Goal: Task Accomplishment & Management: Complete application form

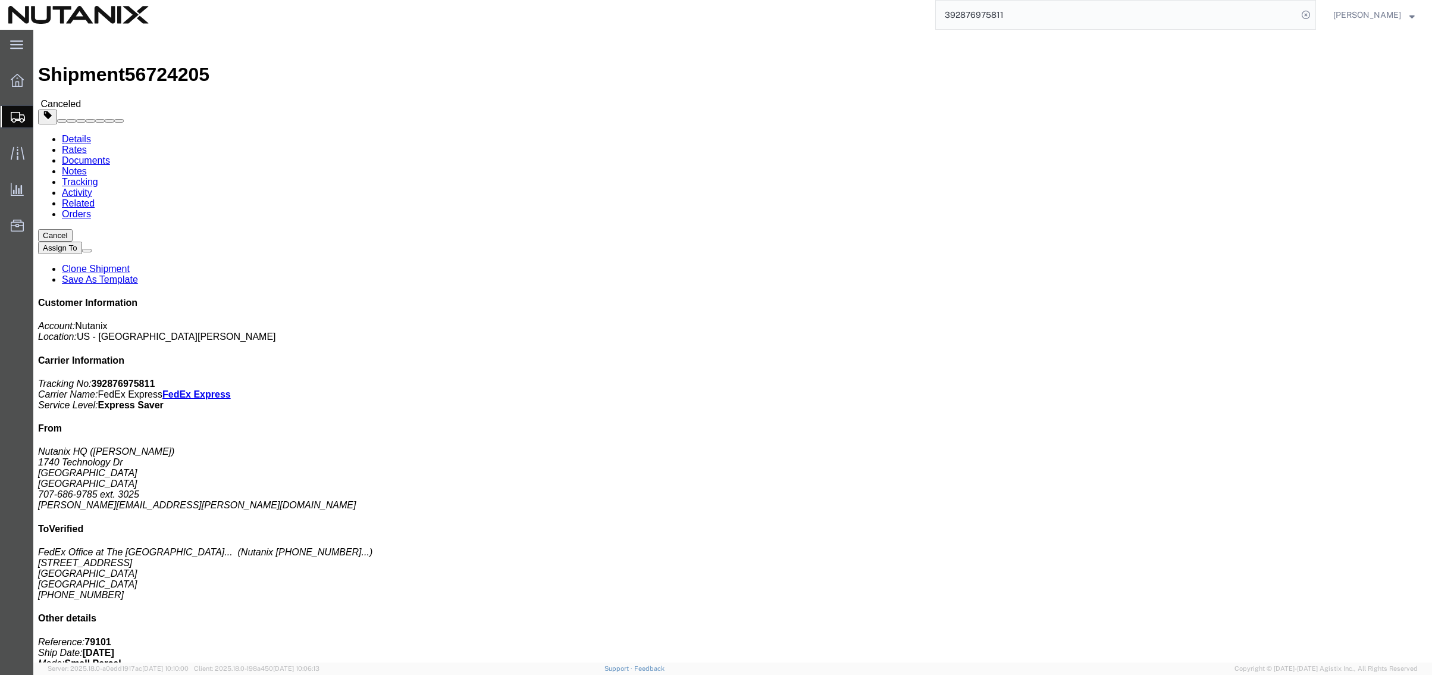
click at [0, 0] on span "Create Shipment" at bounding box center [0, 0] width 0 height 0
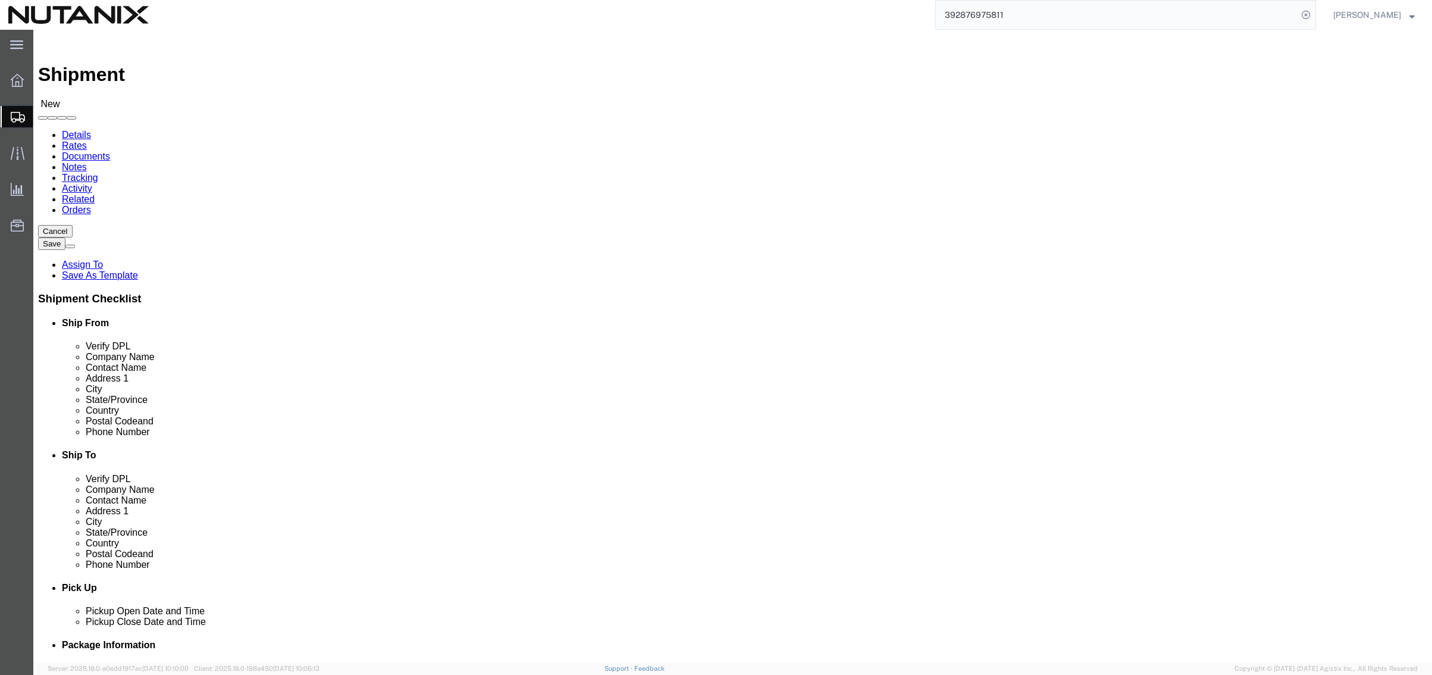
click input "text"
type input "[PERSON_NAME]"
click p "- Nutanix HQ - ([PERSON_NAME]) [STREET_ADDRESS]"
select select "CA"
type input "[PERSON_NAME]"
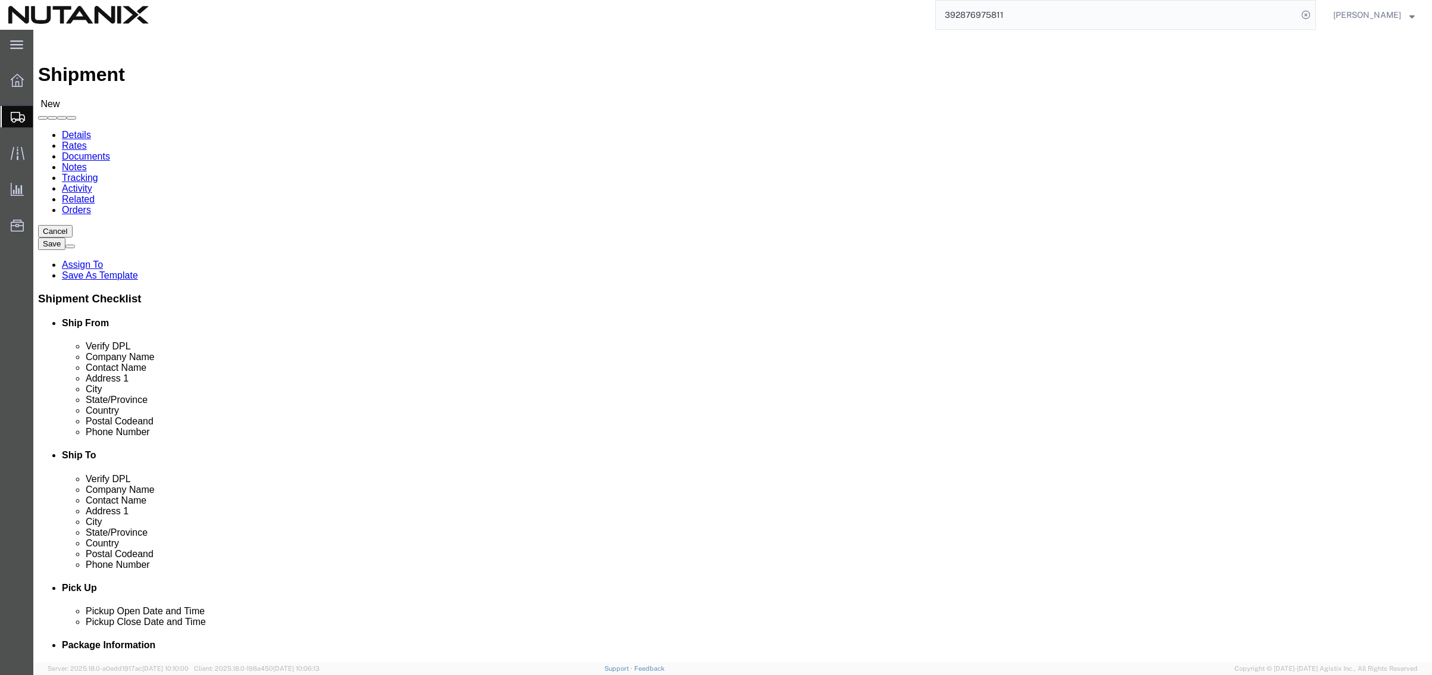
click input "text"
type input "[PERSON_NAME]"
click p "- Nutanix Durham - ([PERSON_NAME]) [STREET_ADDRESS]"
select select "NC"
drag, startPoint x: 855, startPoint y: 248, endPoint x: 710, endPoint y: 238, distance: 145.5
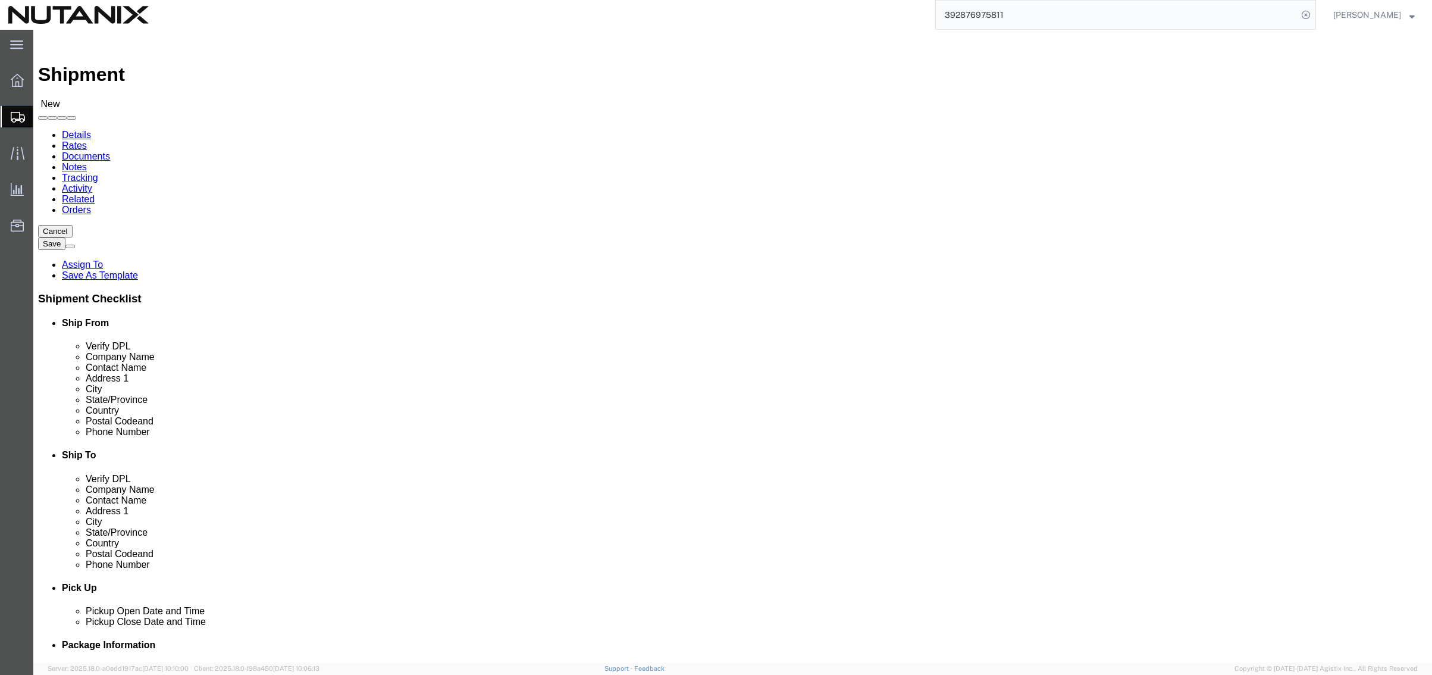
click div "Contact Name [PERSON_NAME] [PERSON_NAME]"
type input "[PERSON_NAME]"
click p "- Nutanix Durham - ([PERSON_NAME]) [STREET_ADDRESS]"
select select "NC"
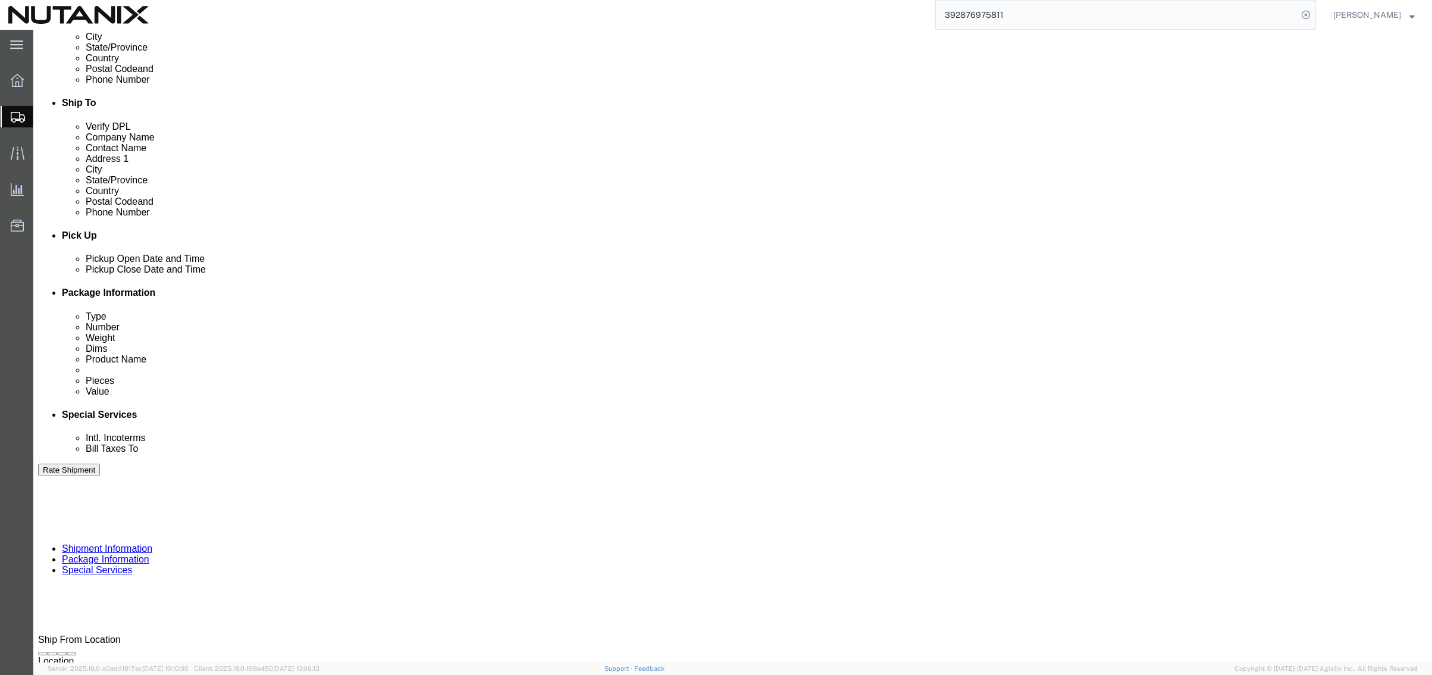
scroll to position [357, 0]
type input "[PERSON_NAME]"
click div "[DATE] 12:00 PM"
type input "4:00 PM"
click button "Apply"
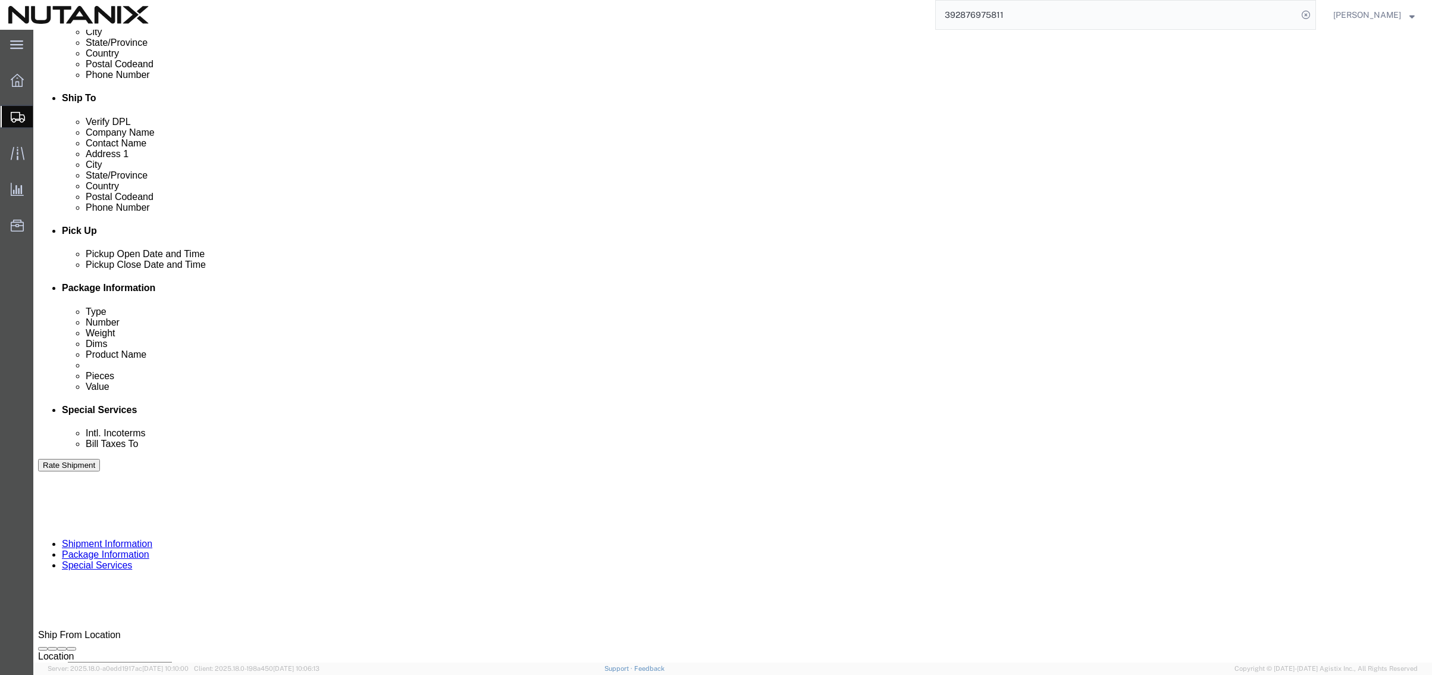
click input "text"
type input "79001"
select select "PURCHORD"
type input "Replacement Backpack"
click select "Select Air Less than Truckload Multi-Leg Ocean Freight Rail Small Parcel Truckl…"
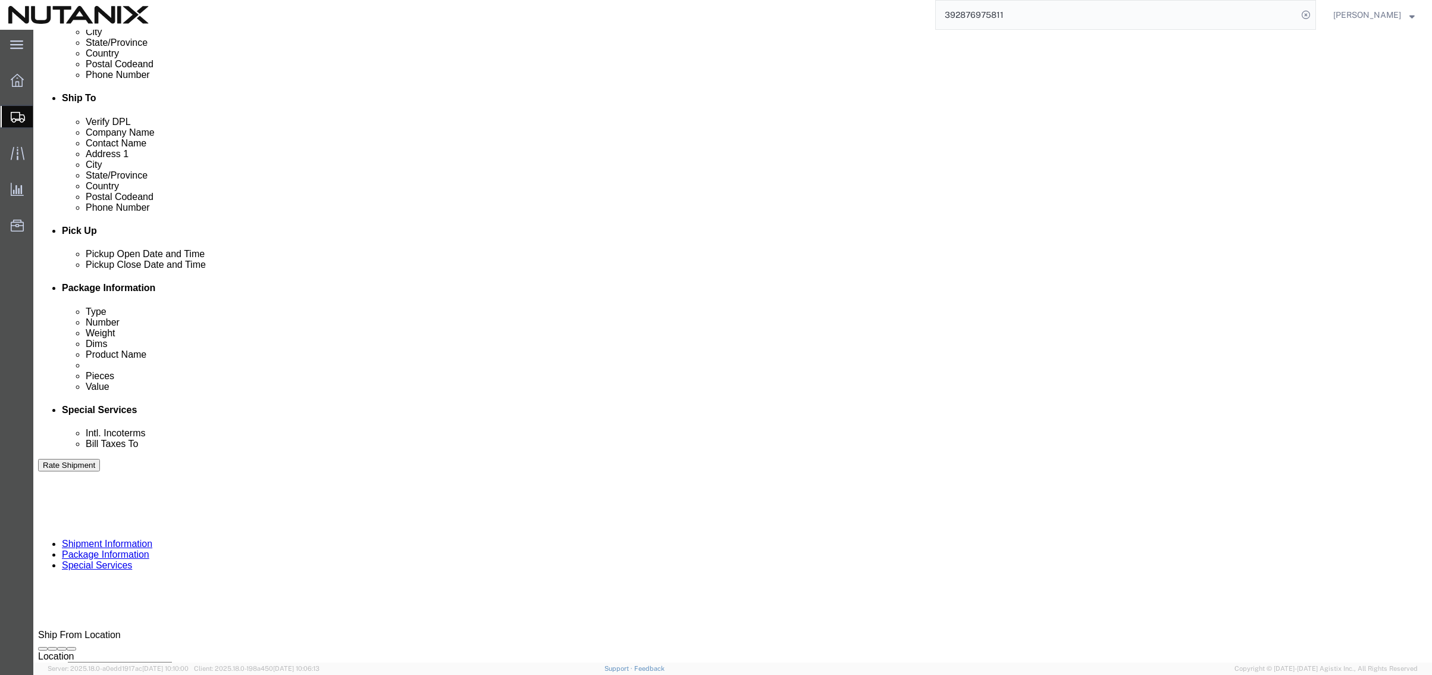
select select "SMAL"
click select "Select Air Less than Truckload Multi-Leg Ocean Freight Rail Small Parcel Truckl…"
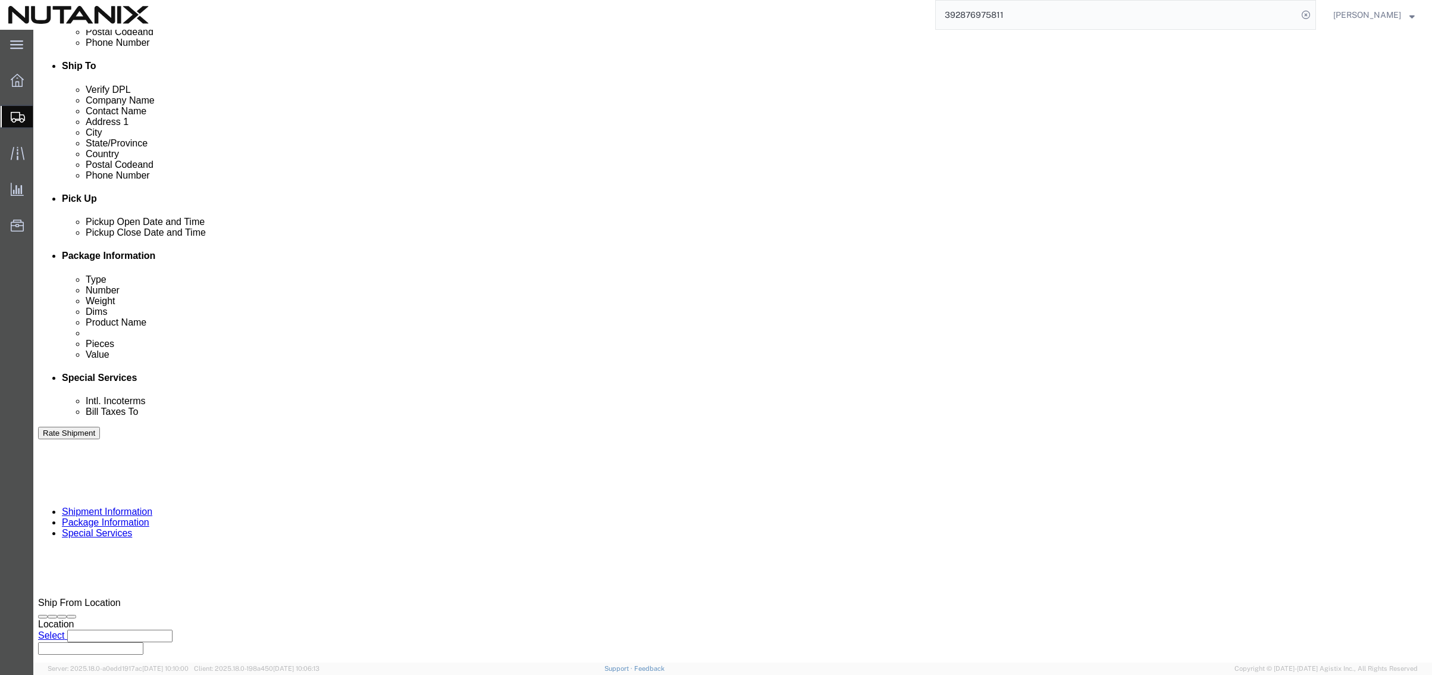
click button "Continue"
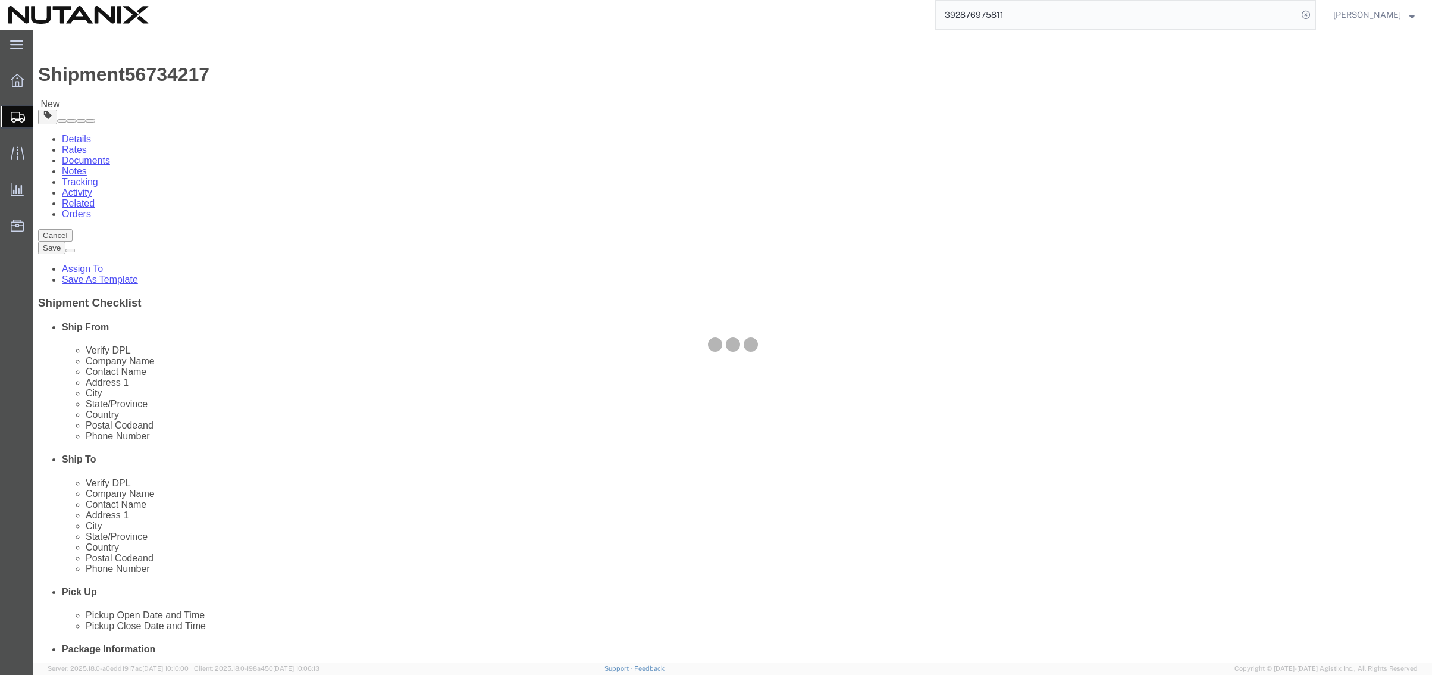
select select "YRPK"
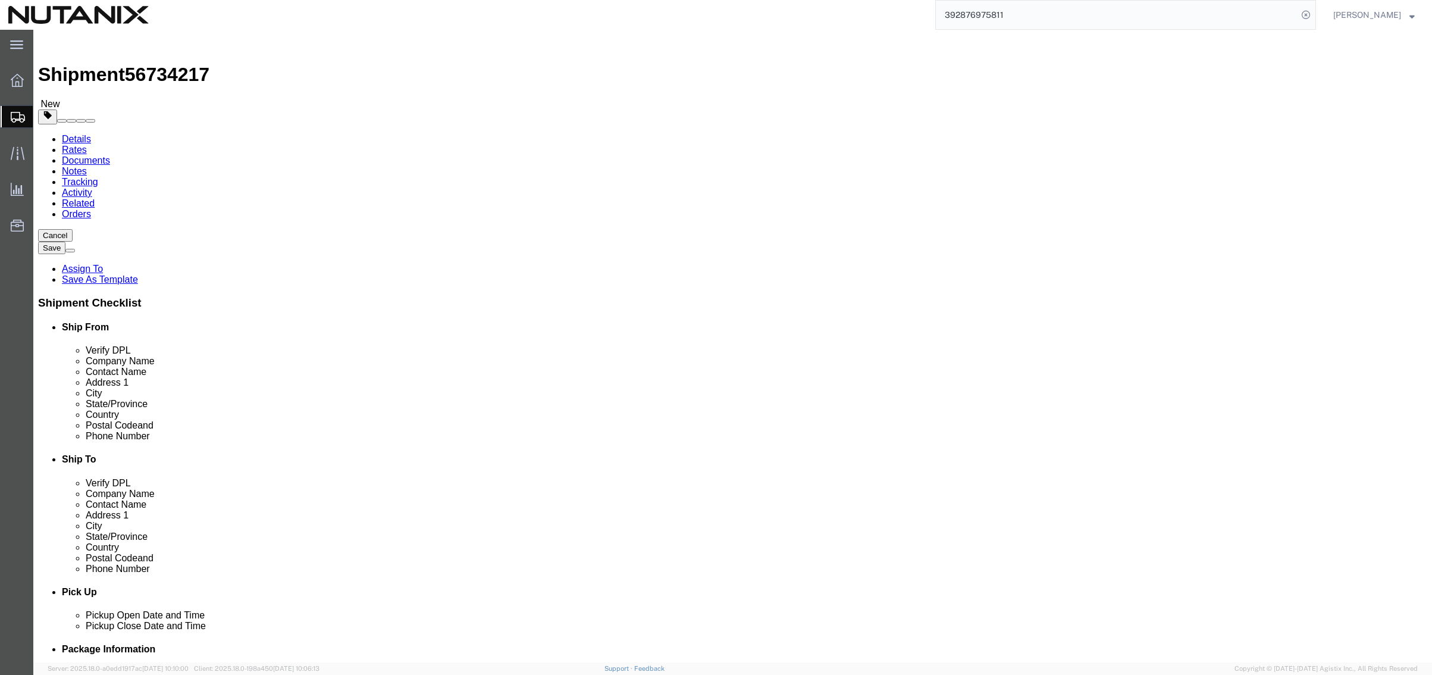
click input "text"
type input "18"
type input "14"
type input "4"
type input "4.2"
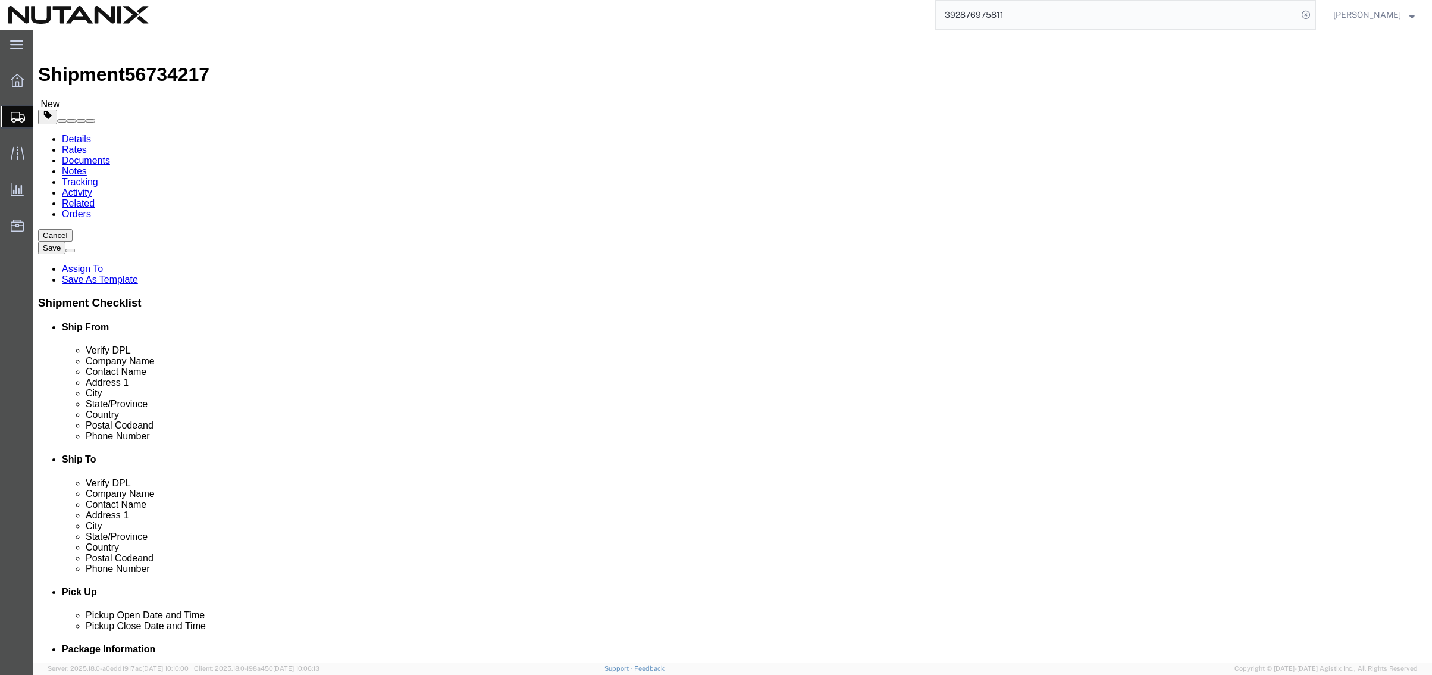
click link "Add Content"
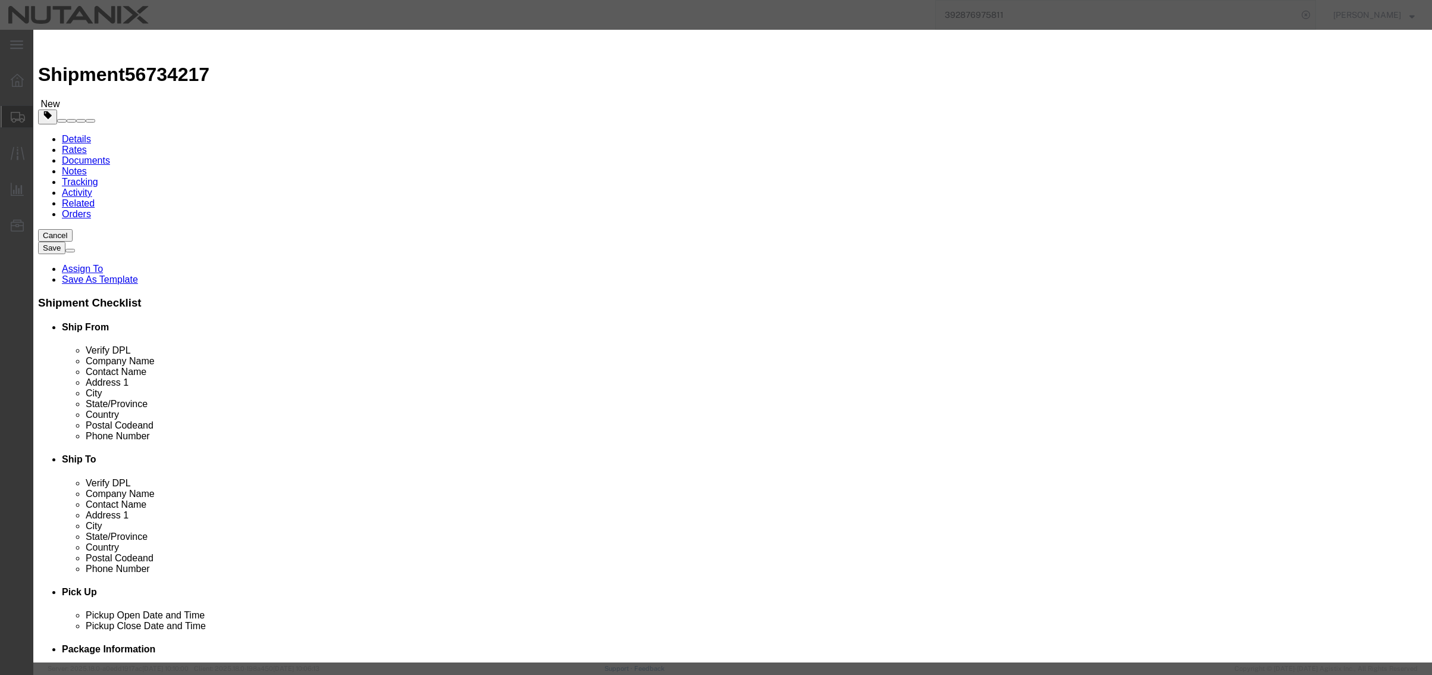
click input "text"
type input "Wenger Backpack"
type input "1"
select select "USD"
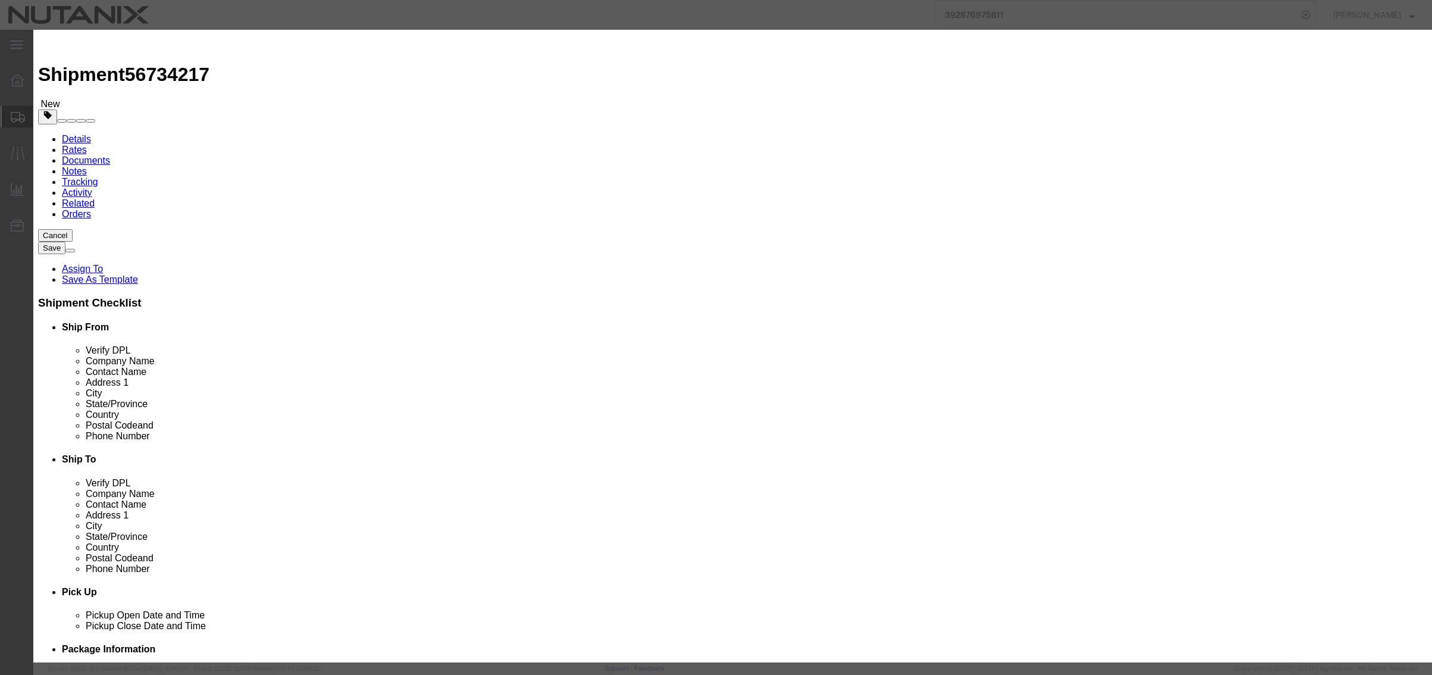
drag, startPoint x: 504, startPoint y: 143, endPoint x: 469, endPoint y: 145, distance: 34.5
click div "Total Value 1 Select ADP AED AFN ALL AMD AOA ARS ATS AUD AWG AZN BAM BBD BDT BG…"
type input "50"
click button "Save & Close"
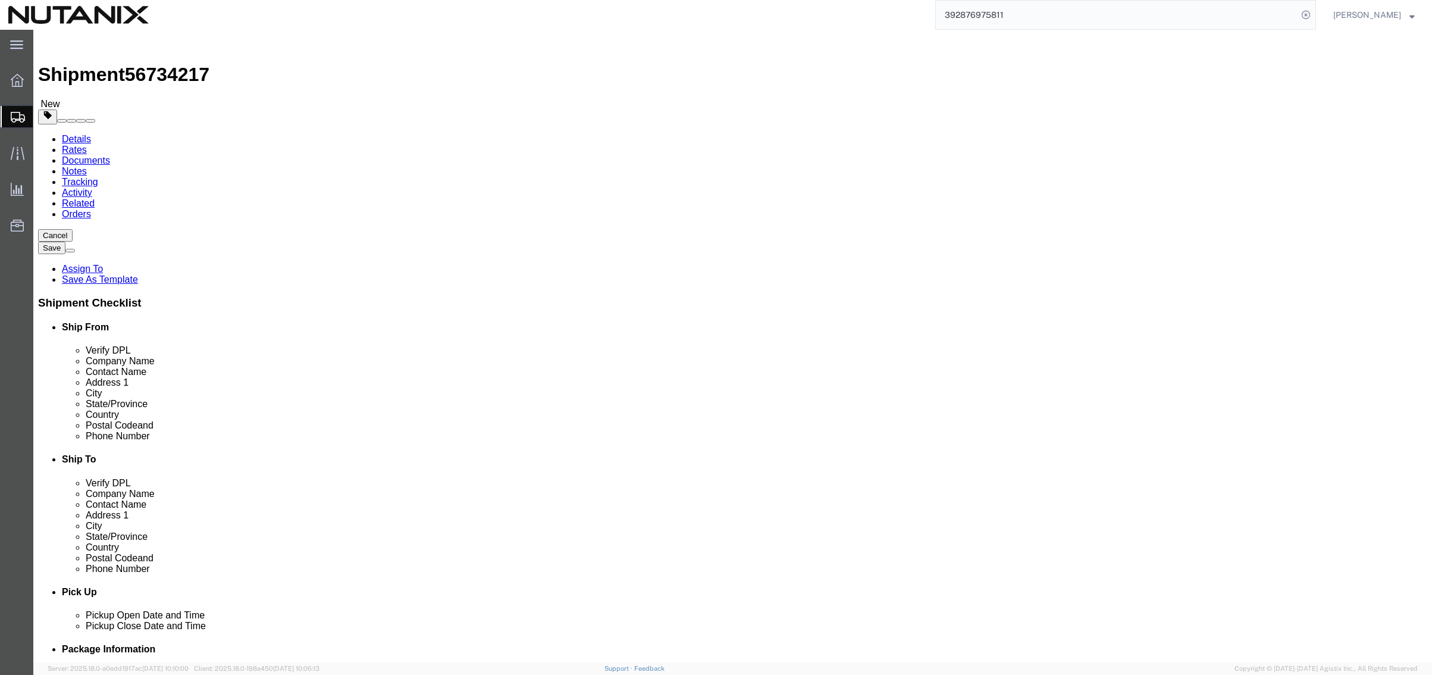
click button "Continue"
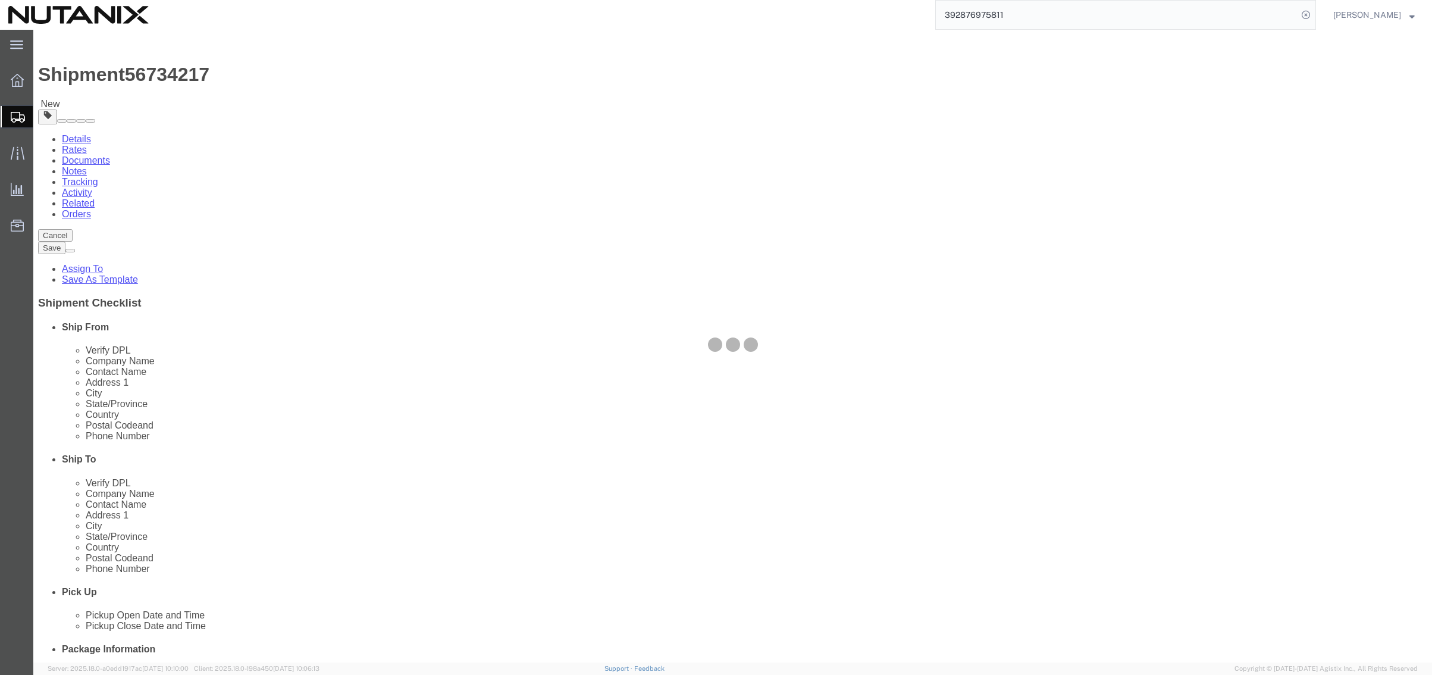
select select
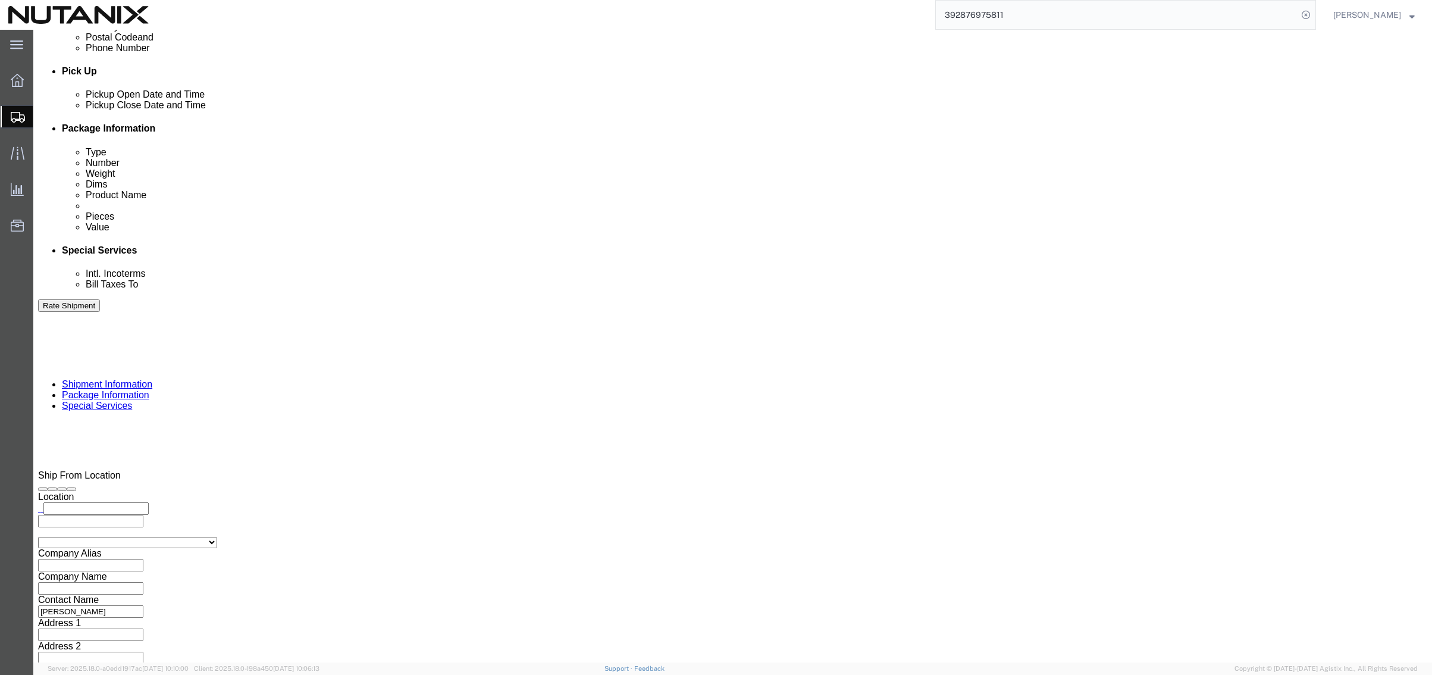
scroll to position [535, 0]
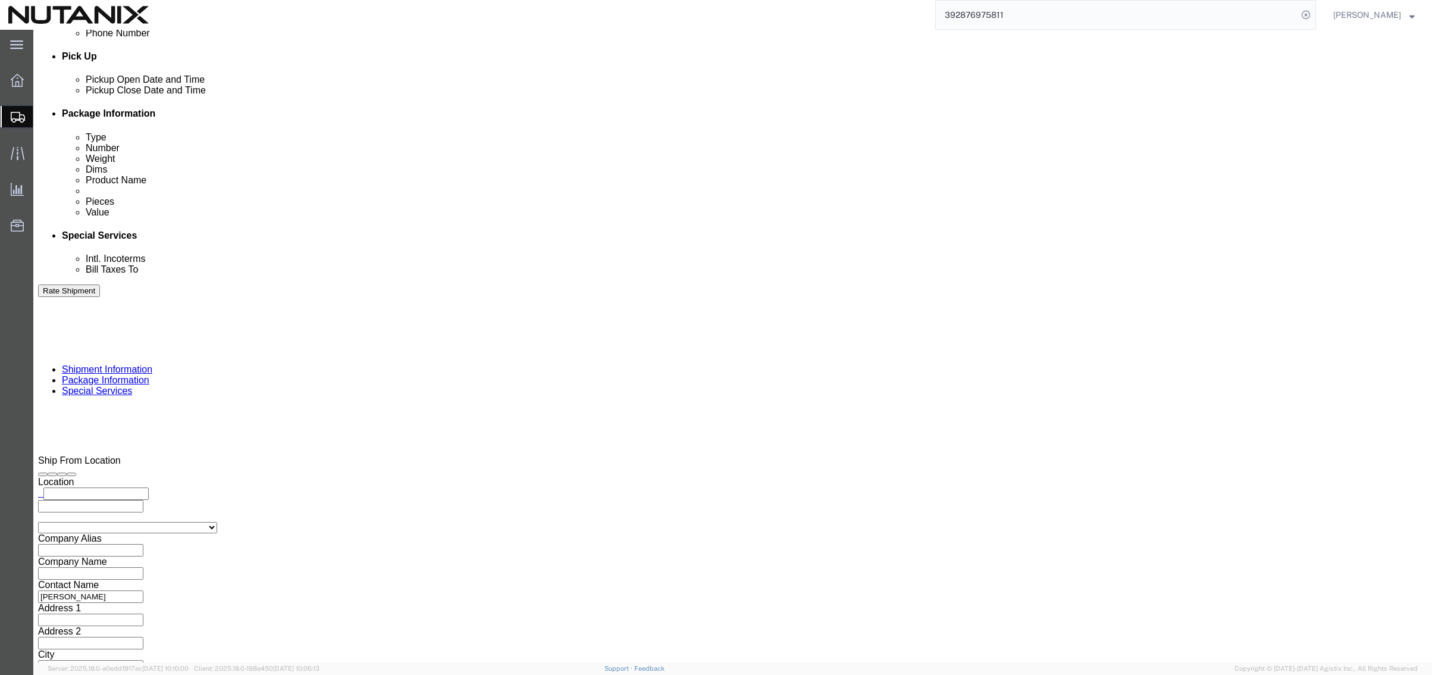
click input "text"
paste input "[EMAIL_ADDRESS][DOMAIN_NAME]"
type input "[EMAIL_ADDRESS][DOMAIN_NAME]"
click button "Rate Shipment"
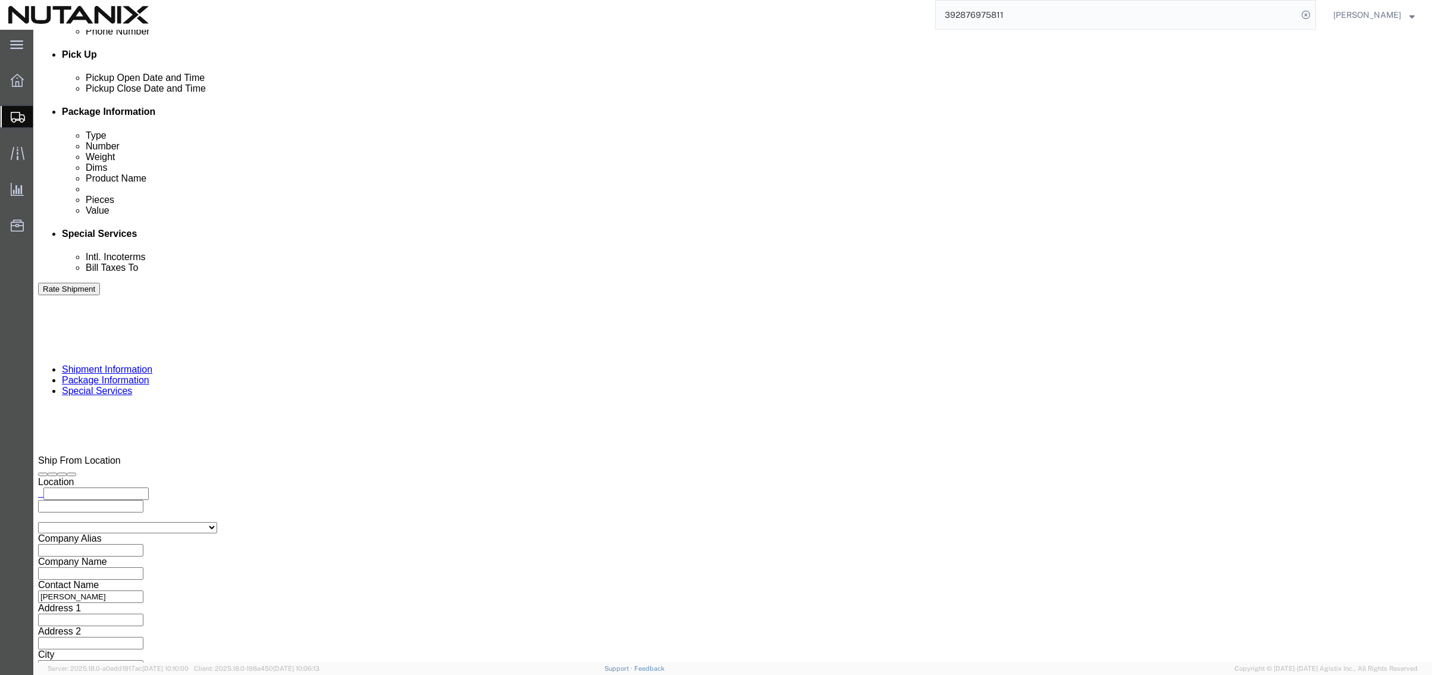
click button "Rate Shipment"
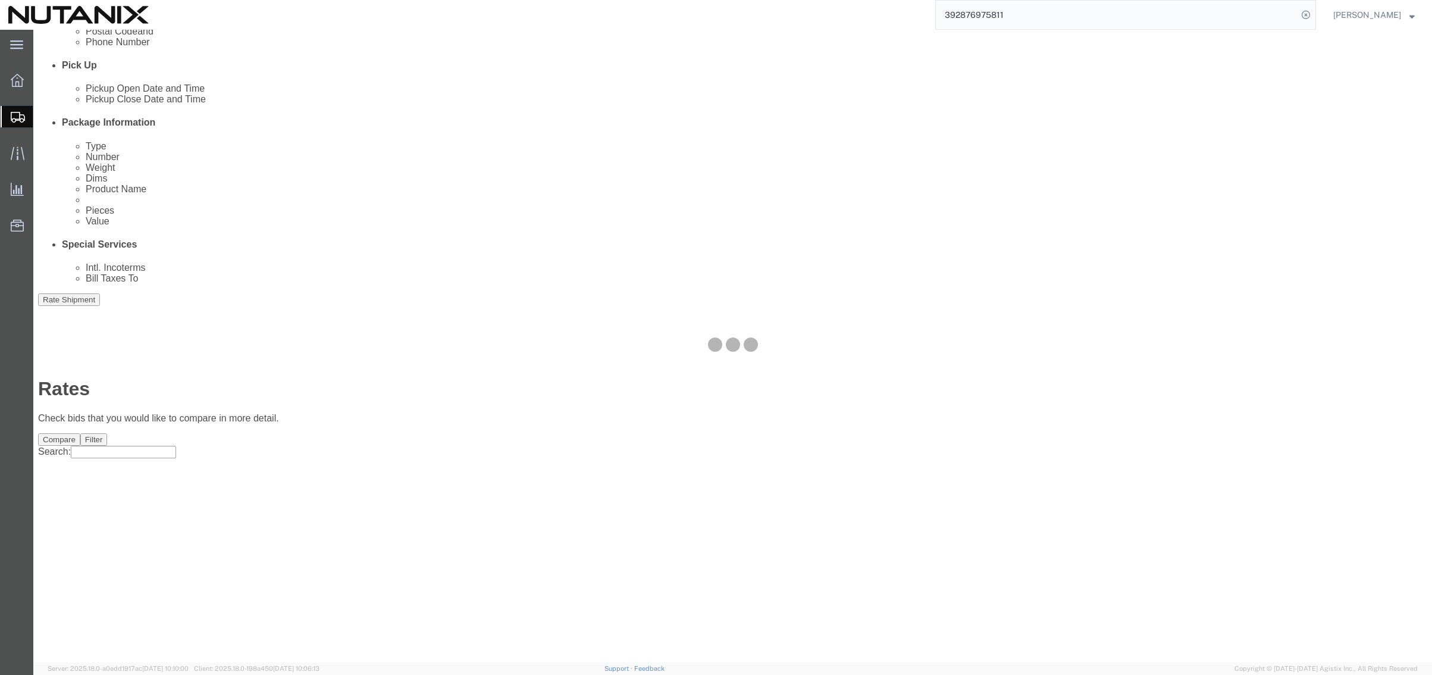
scroll to position [0, 0]
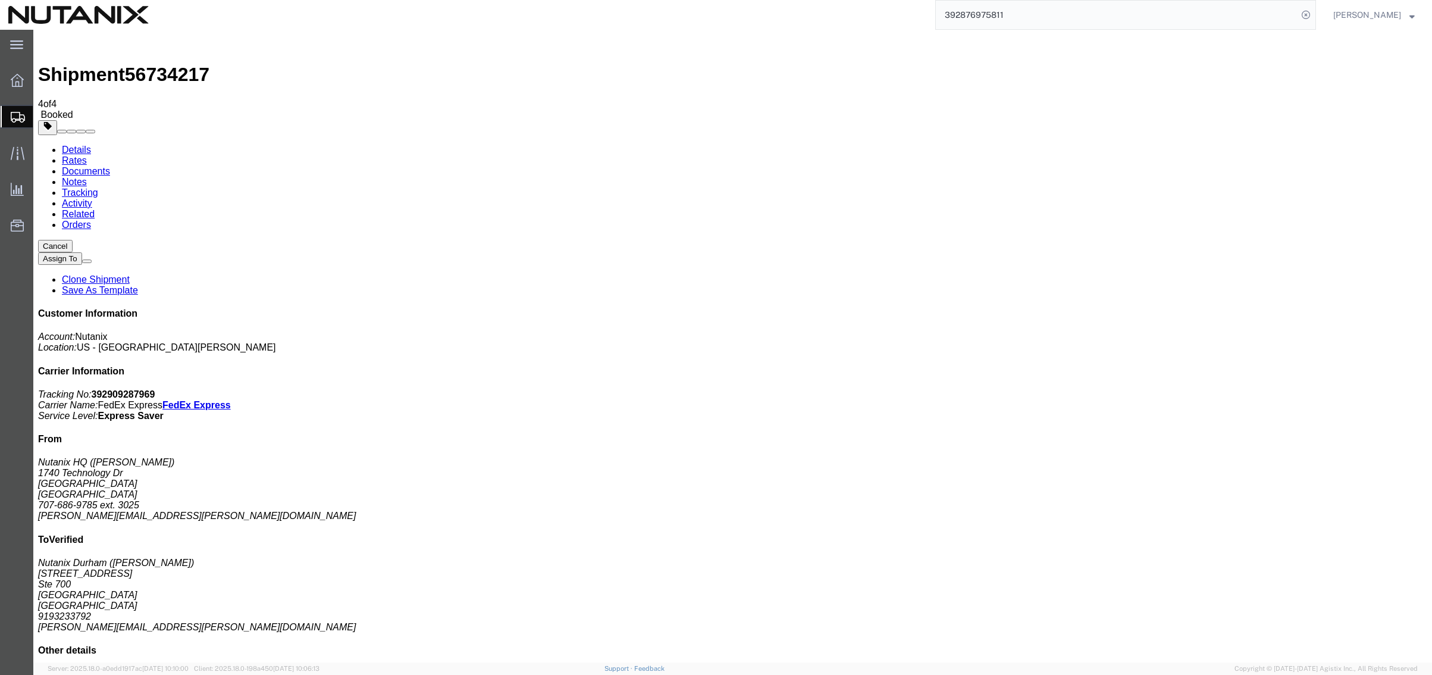
drag, startPoint x: 1320, startPoint y: 180, endPoint x: 1265, endPoint y: 181, distance: 55.3
click at [155, 389] on b "392909287969" at bounding box center [124, 394] width 64 height 10
copy b "392909287969"
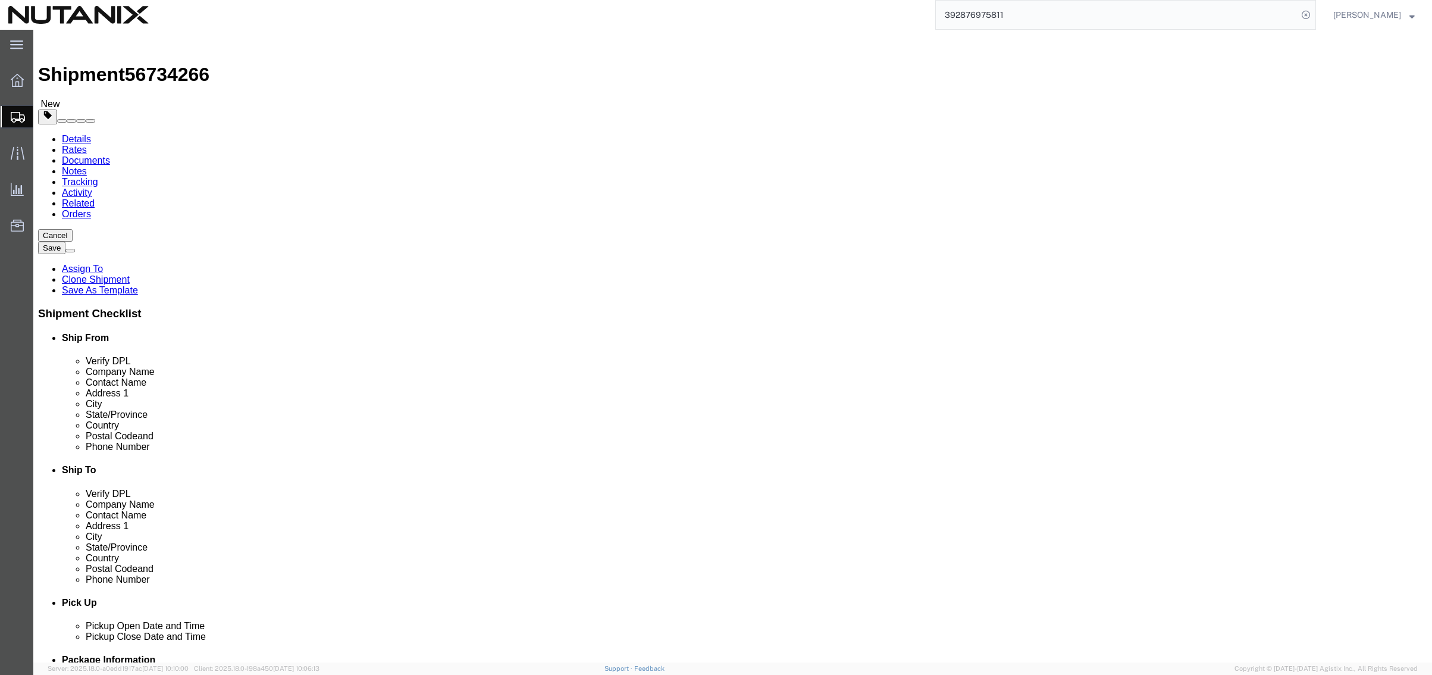
drag, startPoint x: 851, startPoint y: 246, endPoint x: 728, endPoint y: 244, distance: 122.6
click div "Contact Name [PERSON_NAME]"
type input "[PERSON_NAME]"
click p "- Nutanix Durham - ([PERSON_NAME]) [STREET_ADDRESS]"
type input "9194447004"
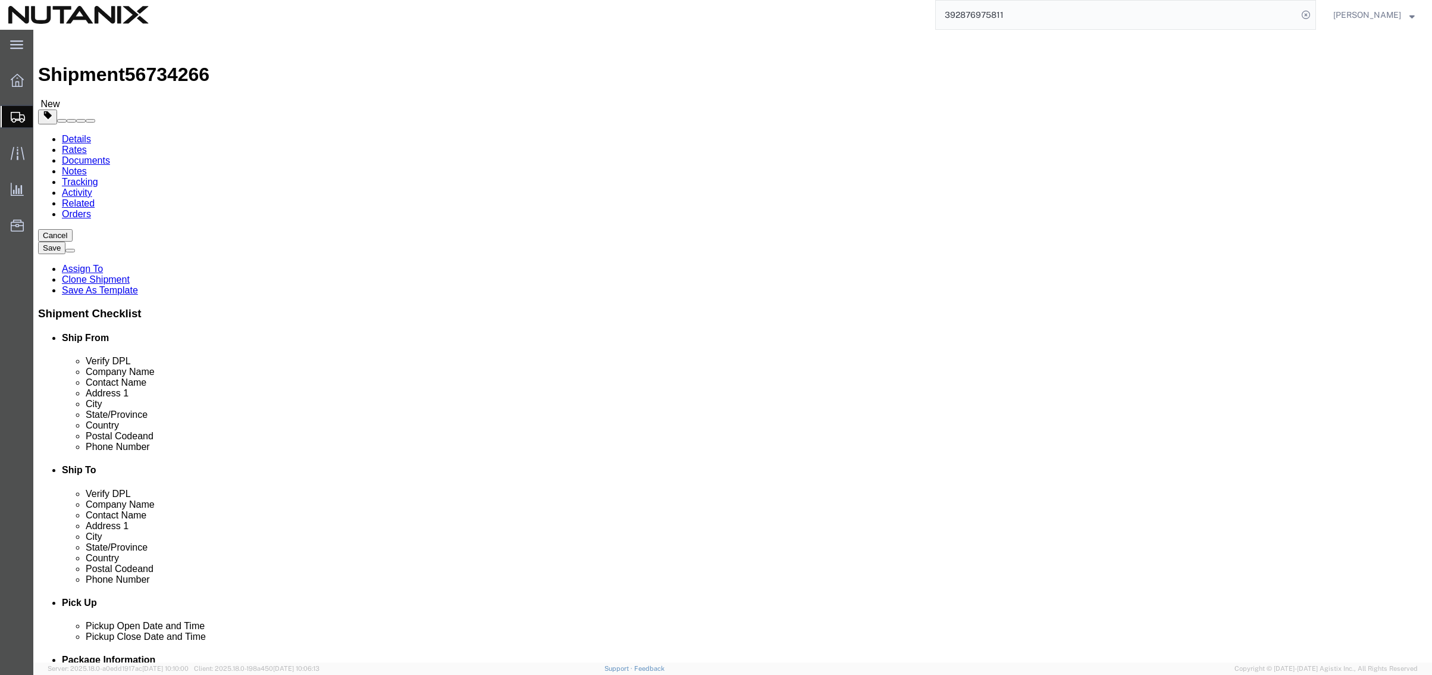
type input "[PERSON_NAME][EMAIL_ADDRESS][PERSON_NAME][DOMAIN_NAME]"
select select "NC"
type input "[PERSON_NAME]"
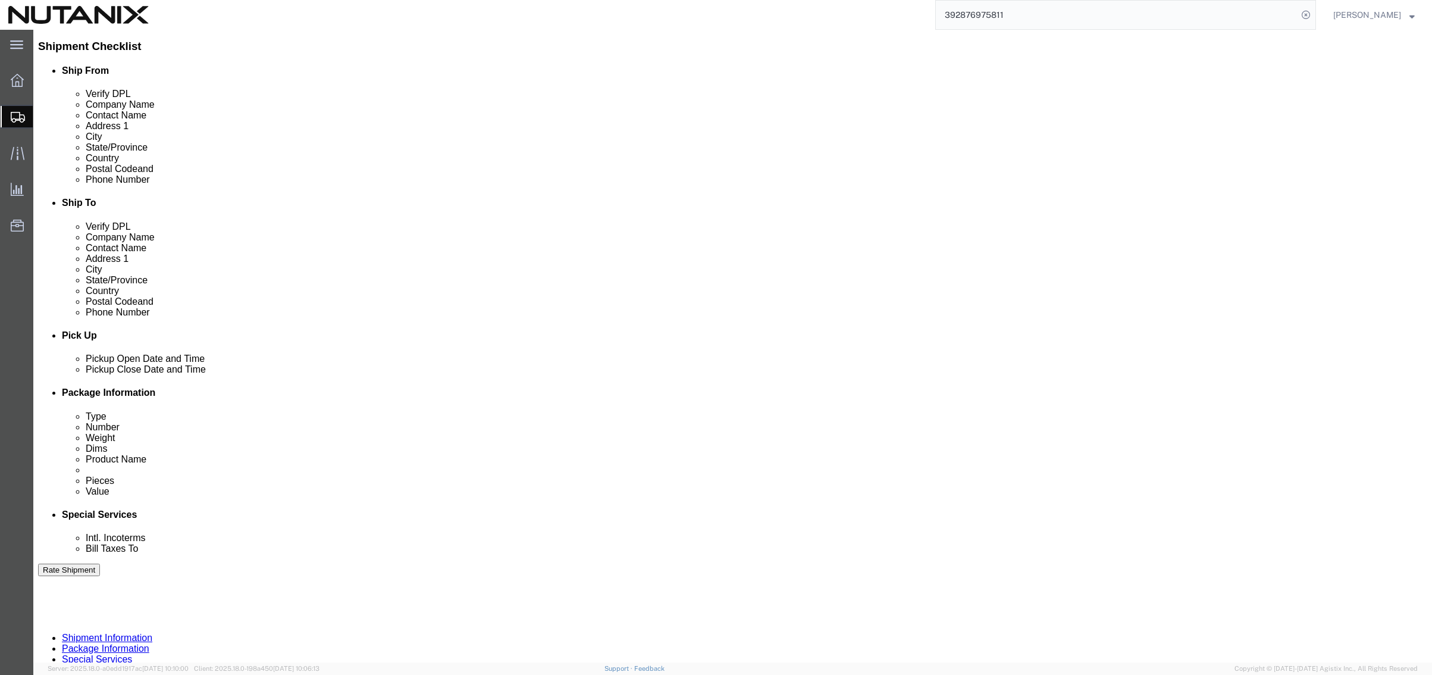
scroll to position [389, 0]
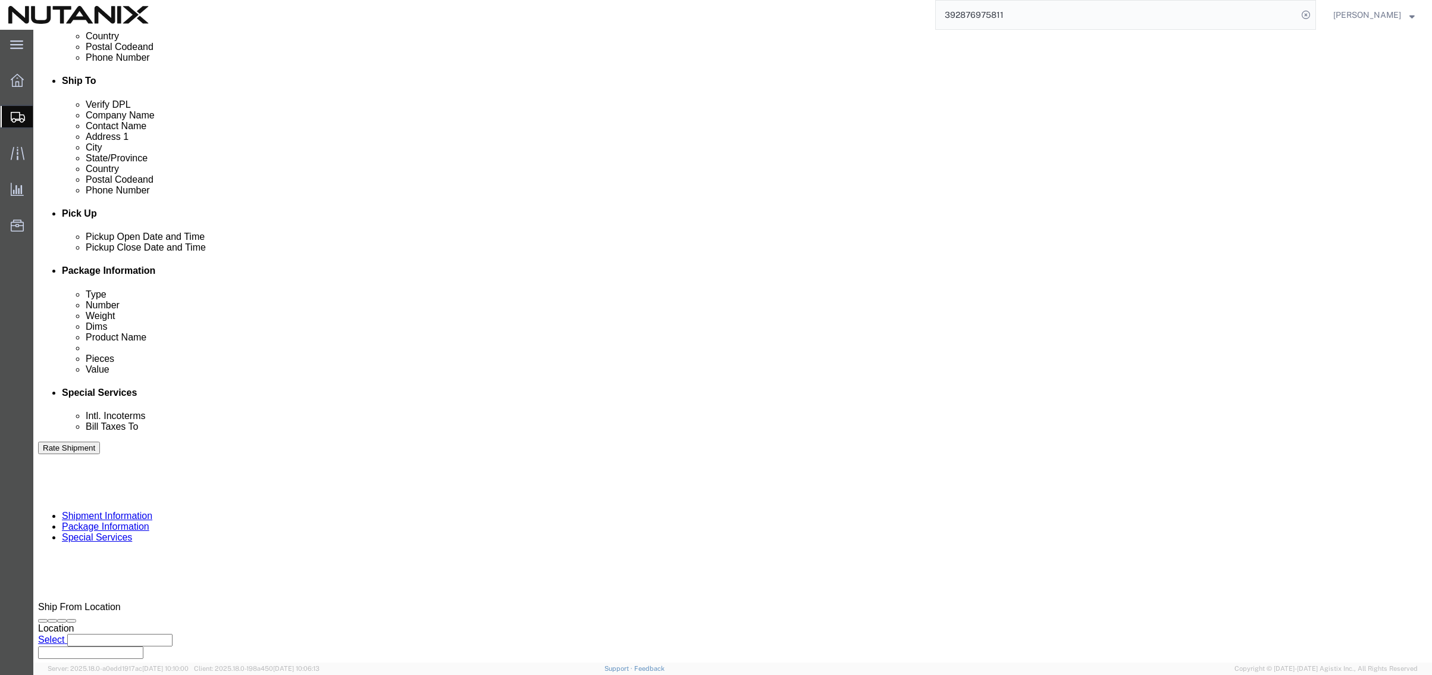
drag, startPoint x: 240, startPoint y: 343, endPoint x: 136, endPoint y: 327, distance: 105.3
click div "Select Account Type Activity ID Airline Appointment Number ASN Batch Request # …"
type input "79101"
type input "IT Equipment"
click button "Continue"
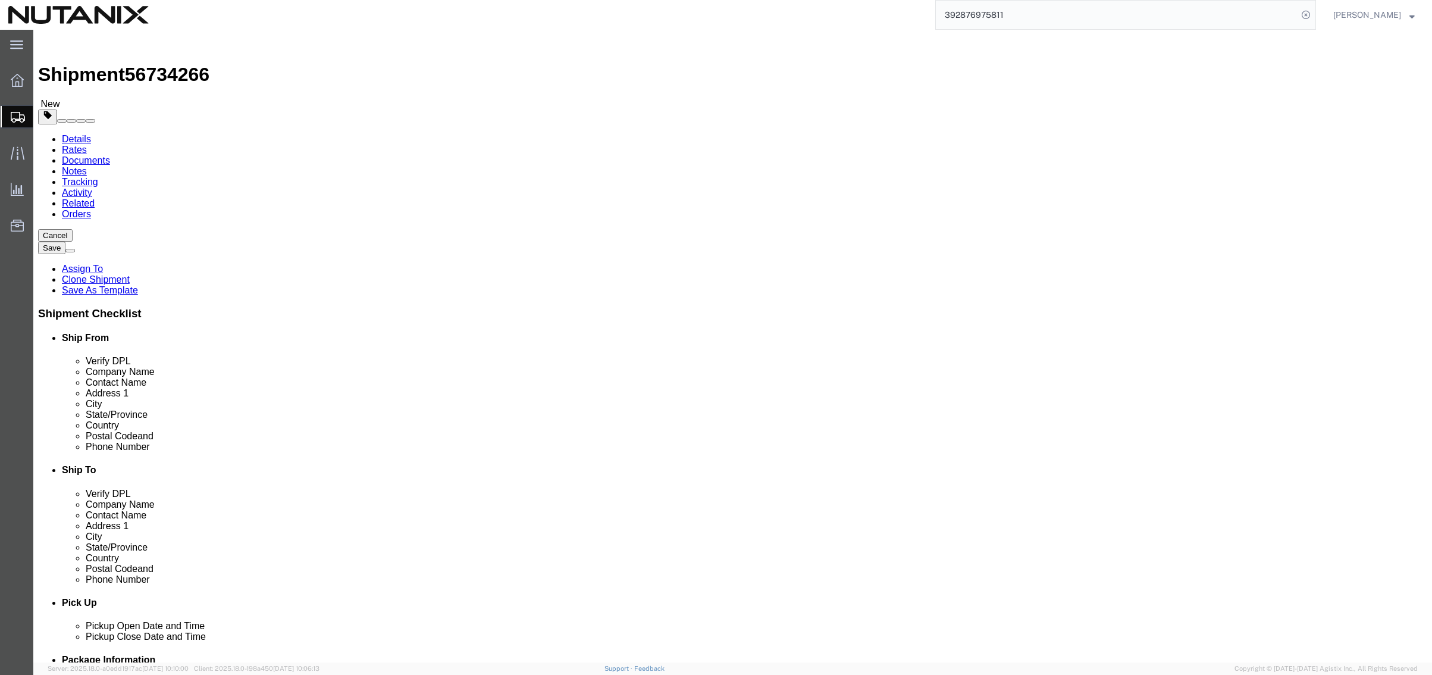
drag, startPoint x: 242, startPoint y: 249, endPoint x: 93, endPoint y: 239, distance: 148.5
click div "Package Type Select Envelope Large Box Medium Box PAK Rack Small Box Tube Your …"
type input "14"
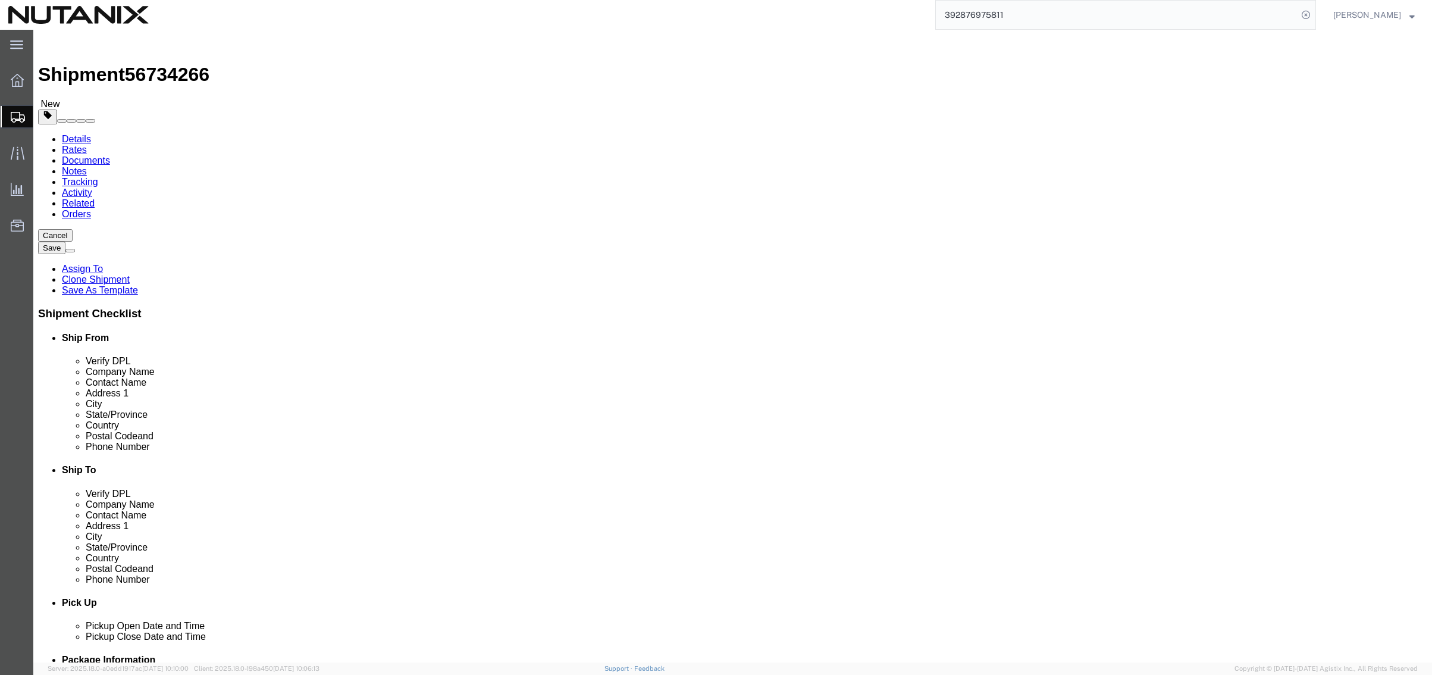
type input "19.85"
click dd "1.00 Each"
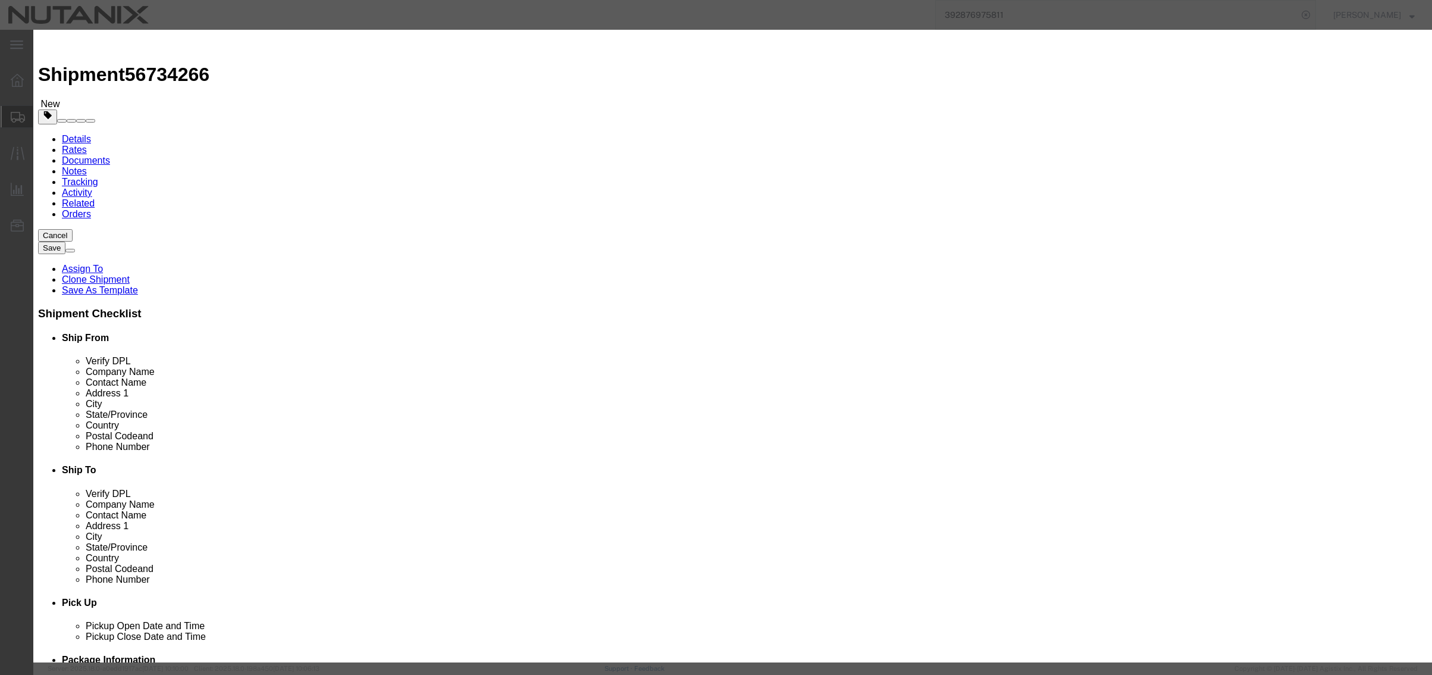
drag, startPoint x: 570, startPoint y: 89, endPoint x: 413, endPoint y: 64, distance: 158.5
click div "Commodity library Product Name Wenger Backpack Pieces 1.00 Select Bag Barrels 1…"
type input "IT Equipment"
type input "5"
type input "250"
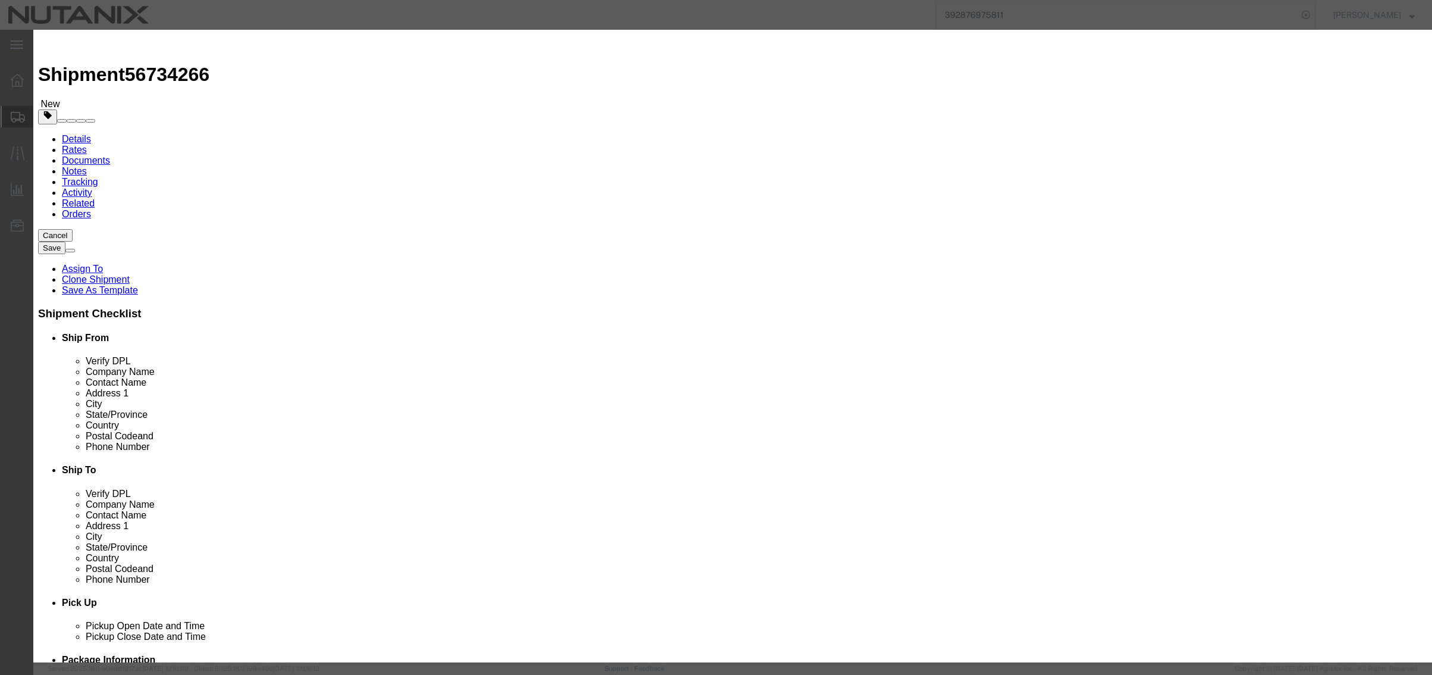
click button "Save & Close"
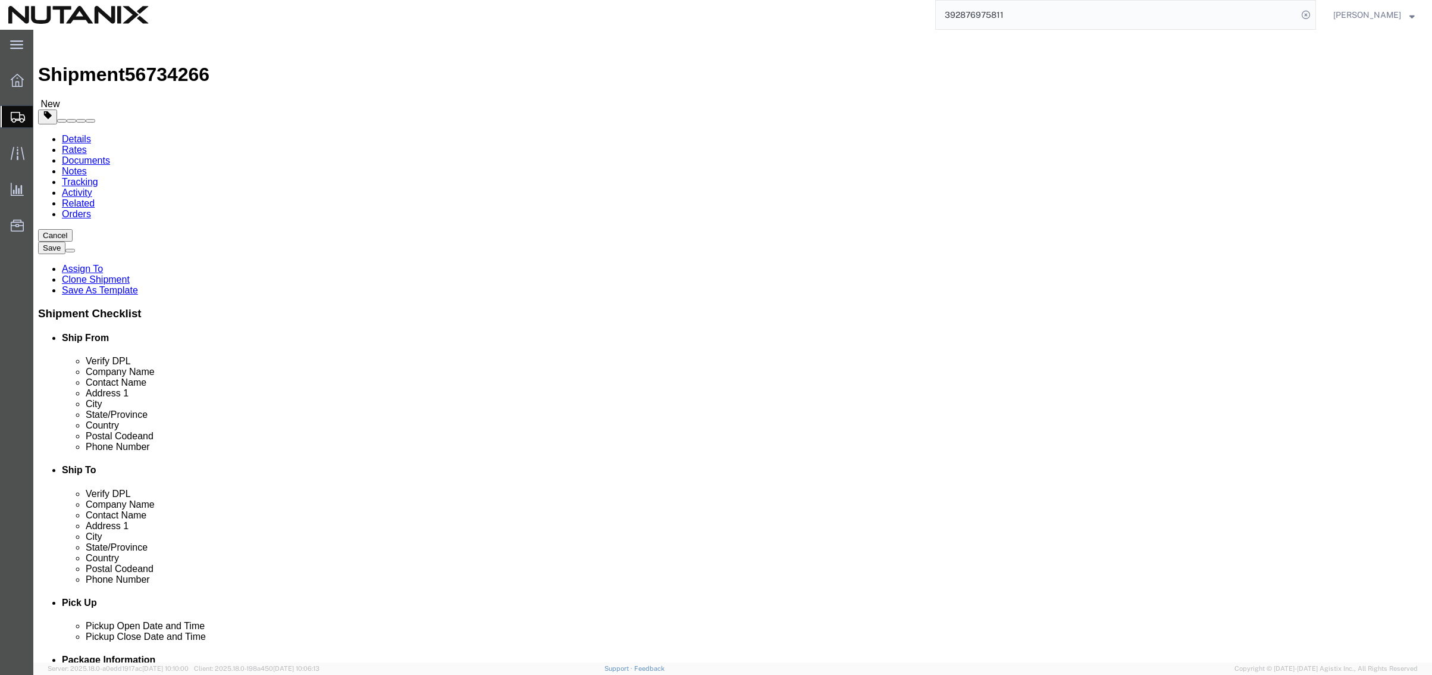
click button "Continue"
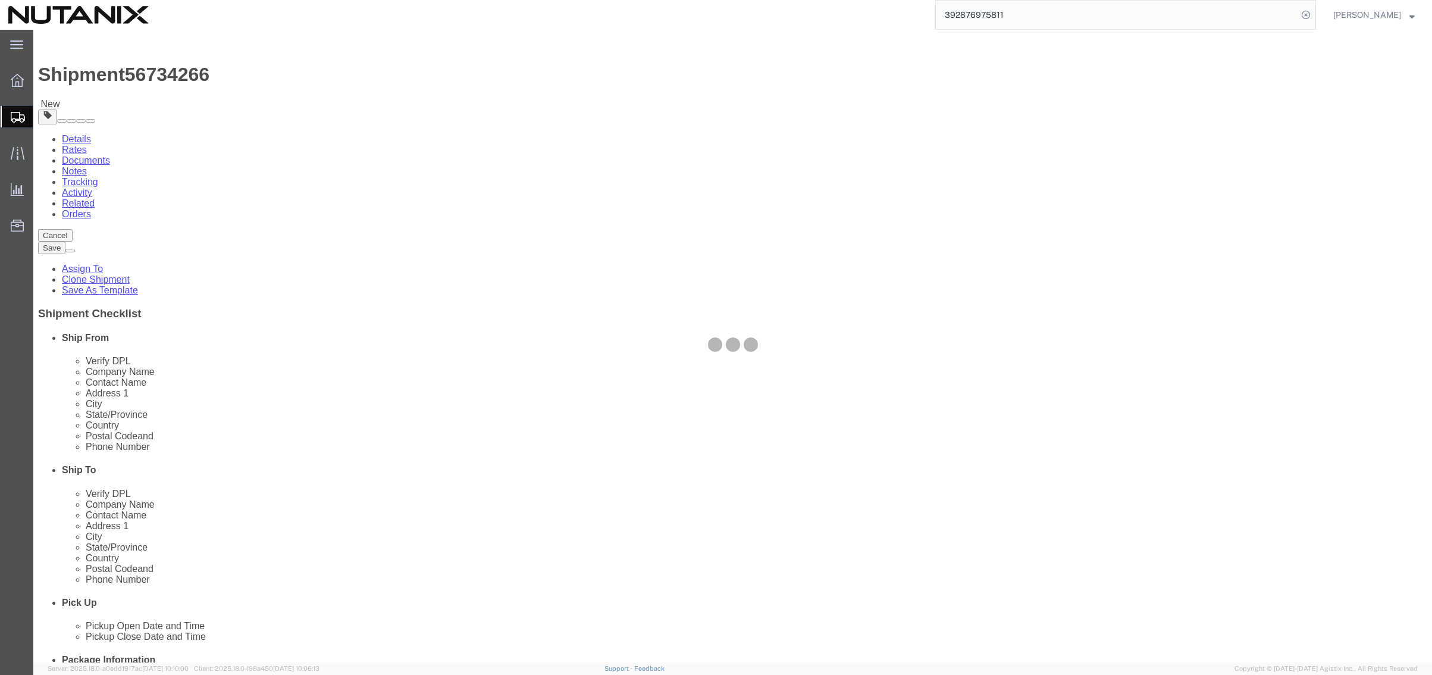
select select
select select "COSTCENTER"
select select "48694"
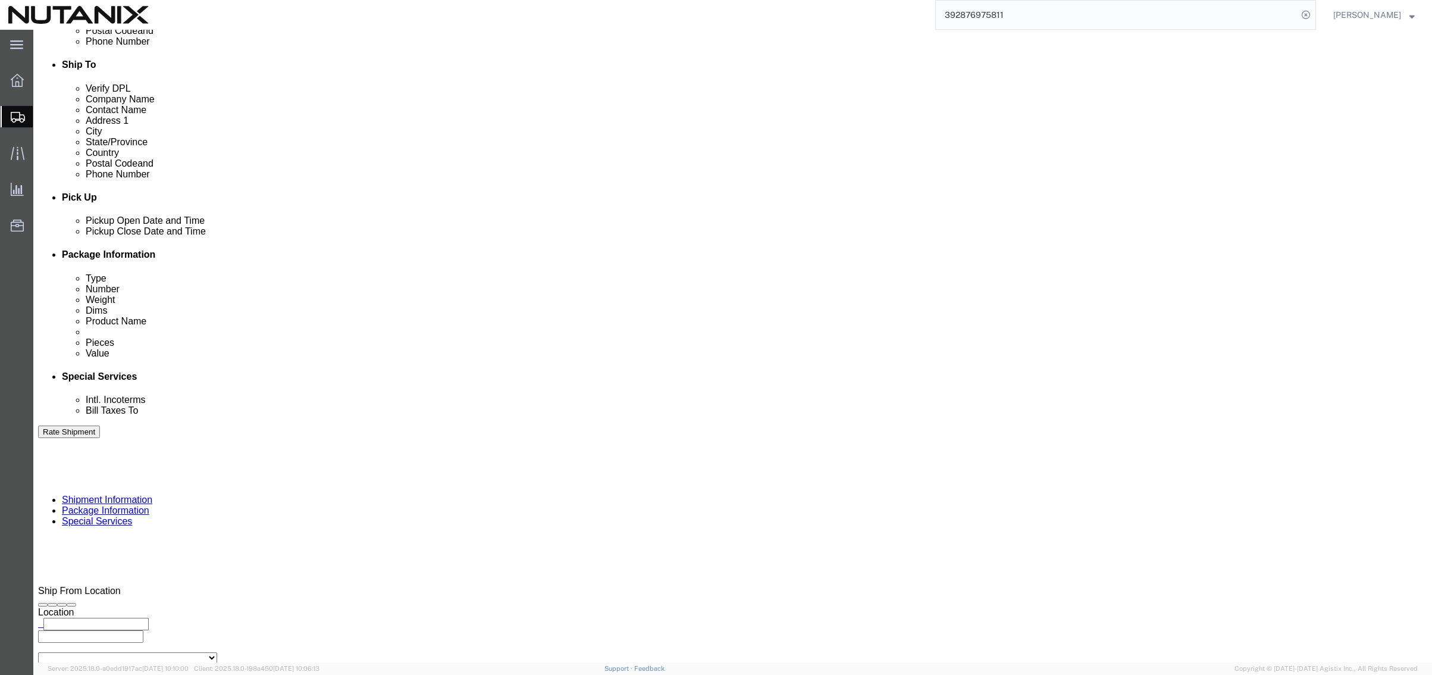
scroll to position [476, 0]
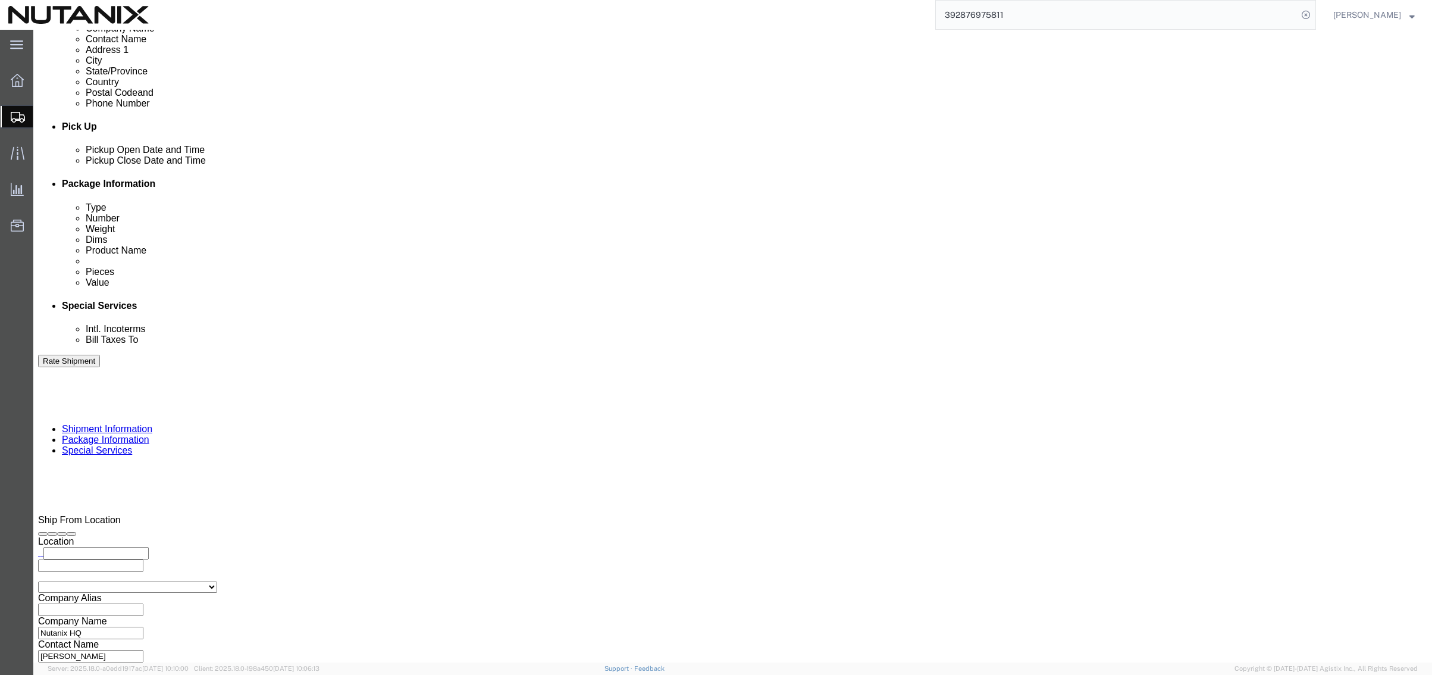
click ul "[EMAIL_ADDRESS][DOMAIN_NAME]"
paste input "[PERSON_NAME][EMAIL_ADDRESS][DOMAIN_NAME]"
type input "[PERSON_NAME][EMAIL_ADDRESS][DOMAIN_NAME]"
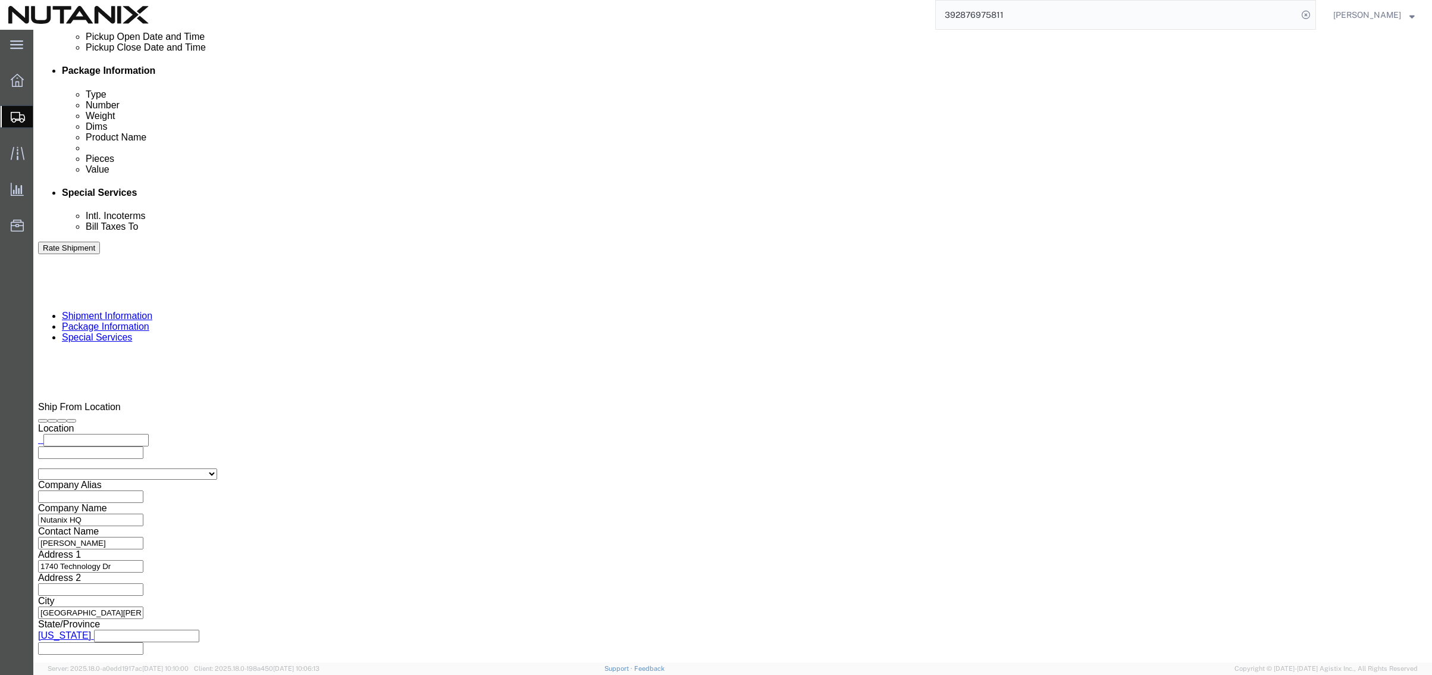
scroll to position [595, 0]
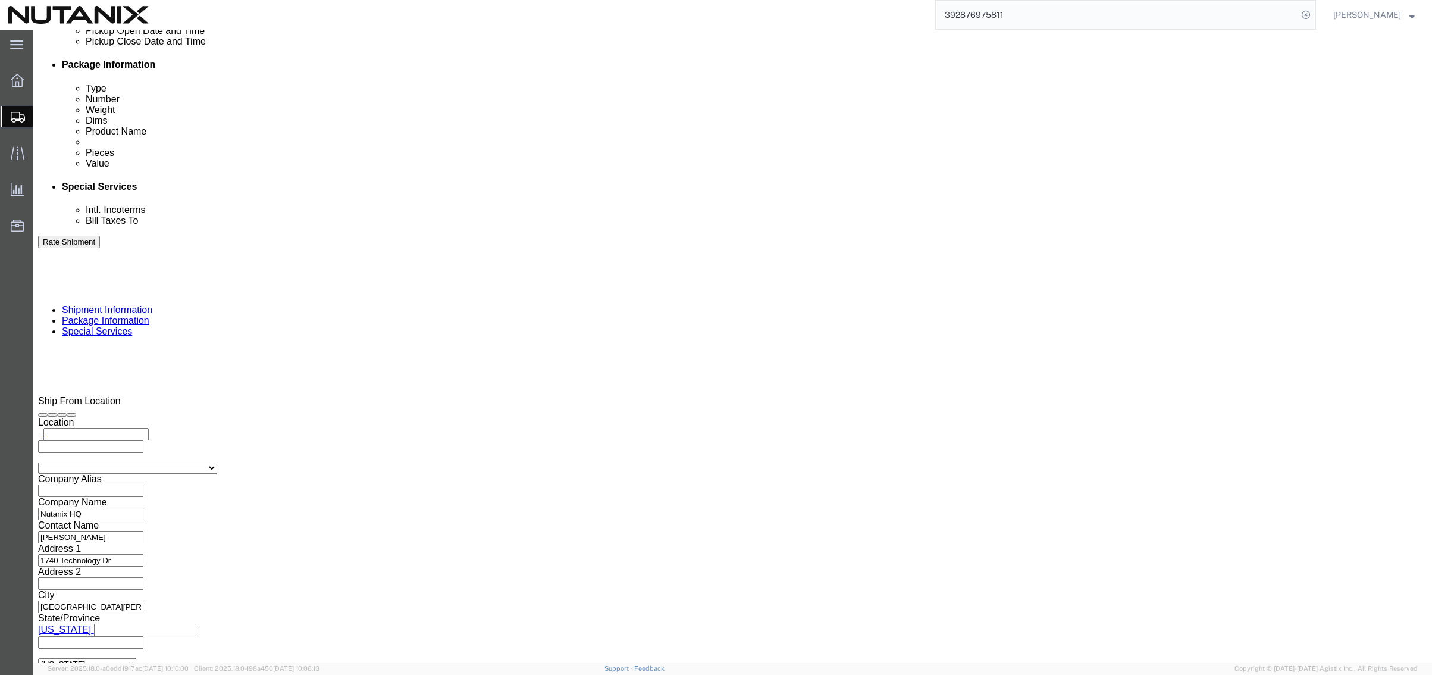
click button "Rate Shipment"
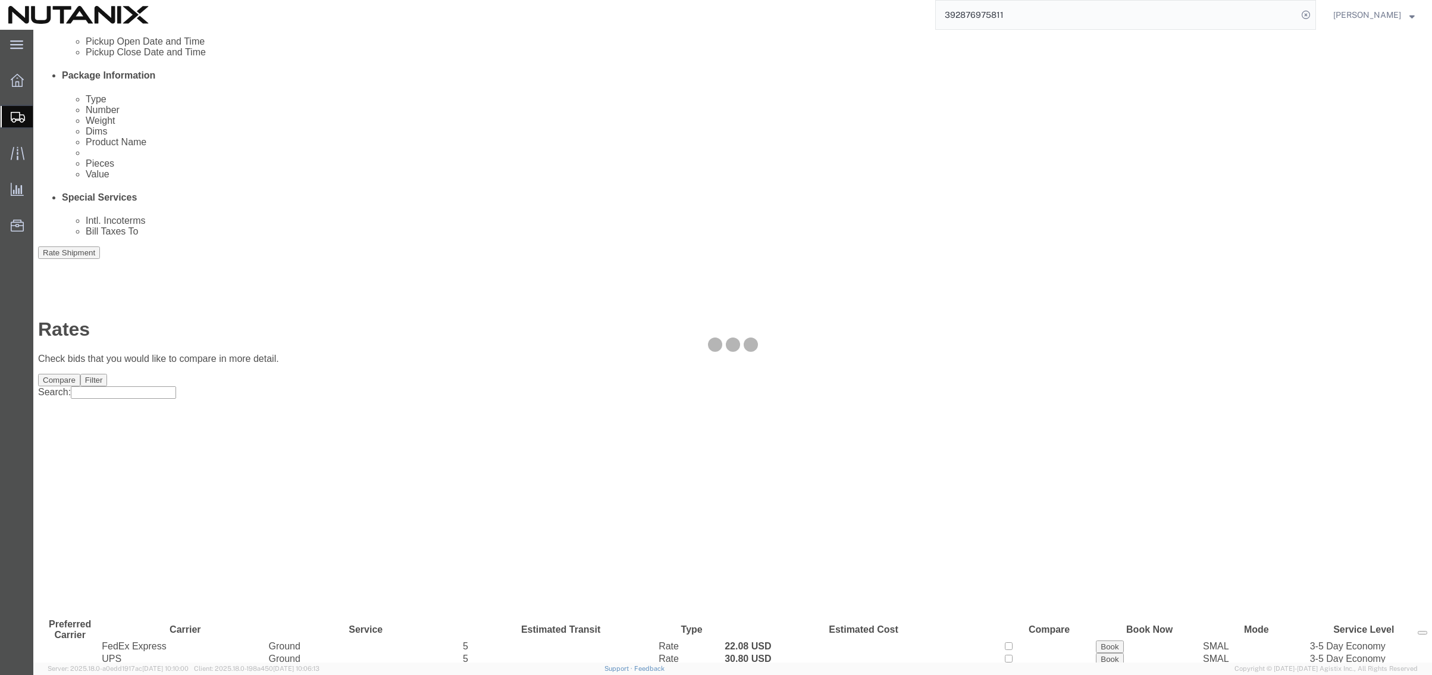
scroll to position [0, 0]
